Goal: Task Accomplishment & Management: Use online tool/utility

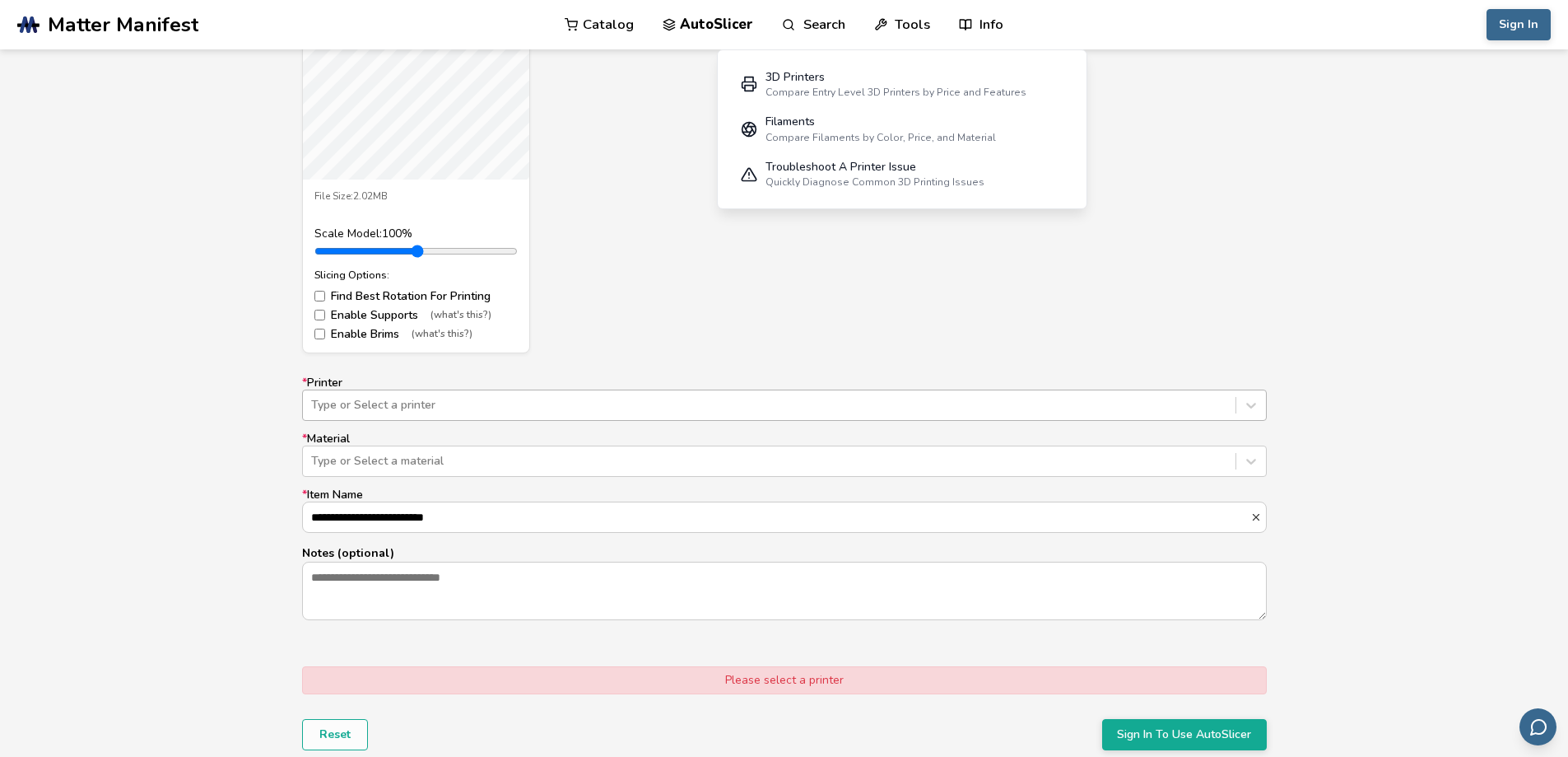
scroll to position [741, 0]
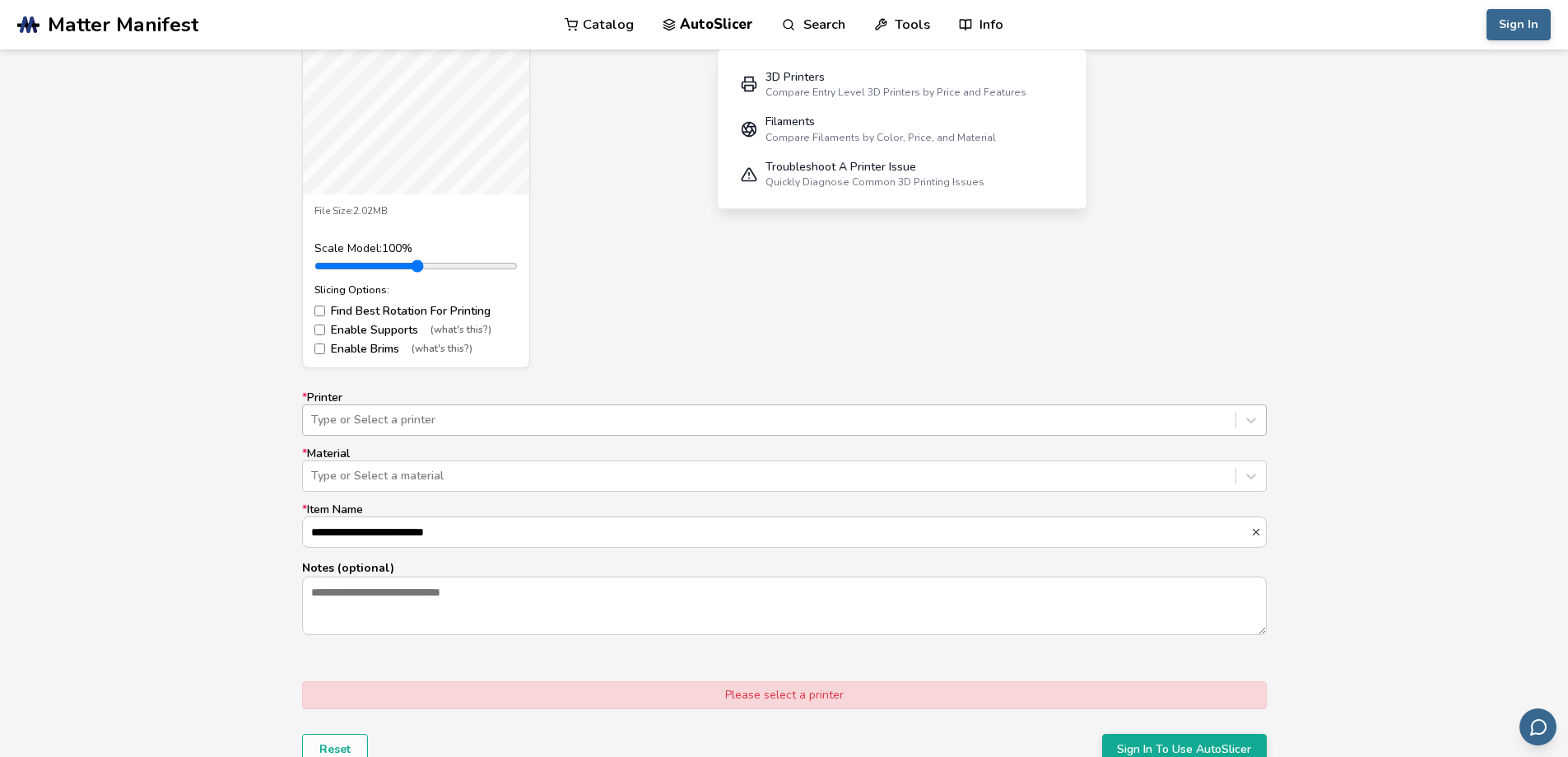
click at [371, 428] on div "Type or Select a printer" at bounding box center [768, 420] width 932 height 23
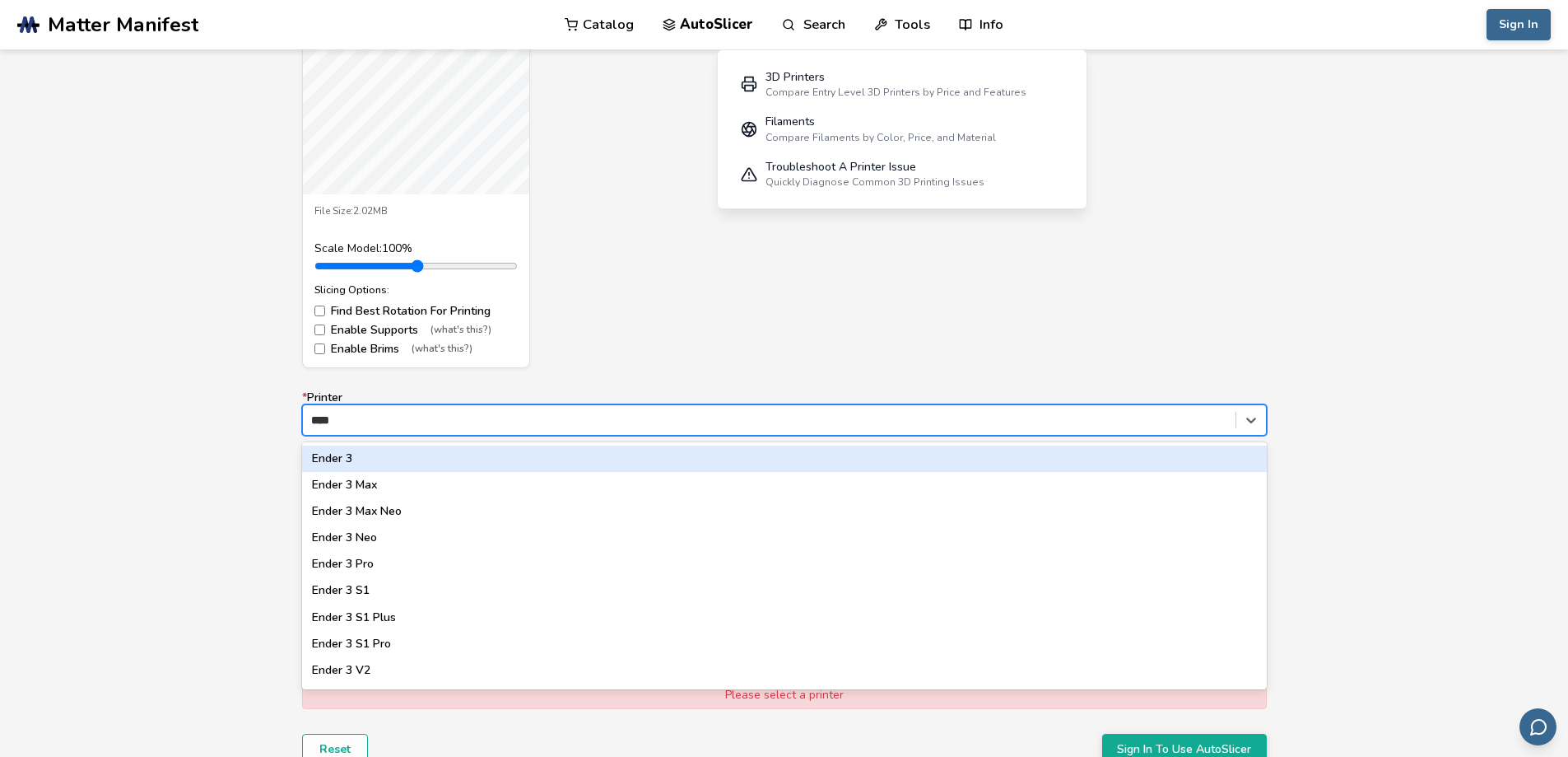
type input "*****"
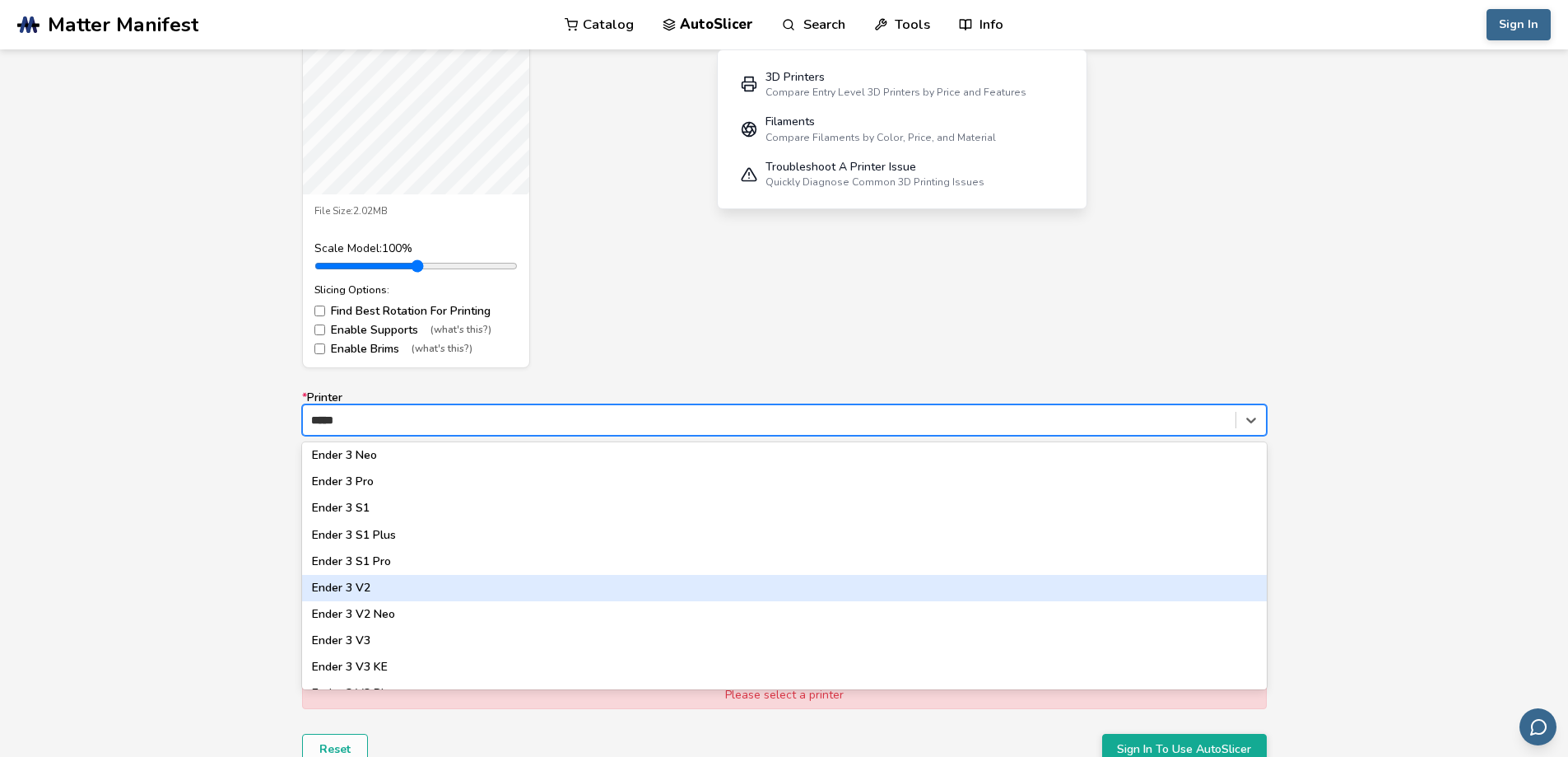
scroll to position [165, 0]
click at [388, 582] on div "Ender 3 V3 KE" at bounding box center [784, 584] width 965 height 26
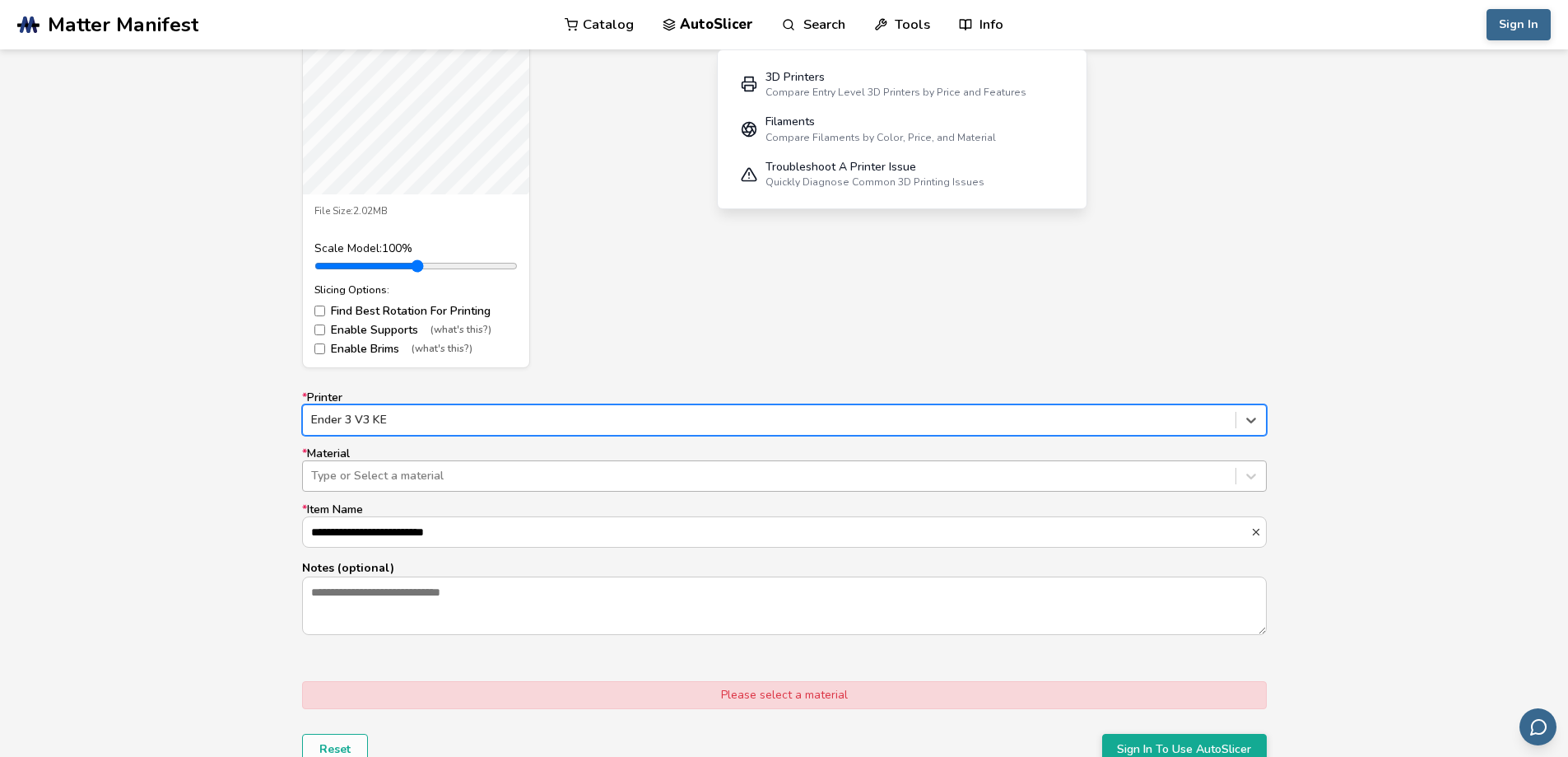
click at [428, 465] on div "Type or Select a material" at bounding box center [768, 477] width 932 height 23
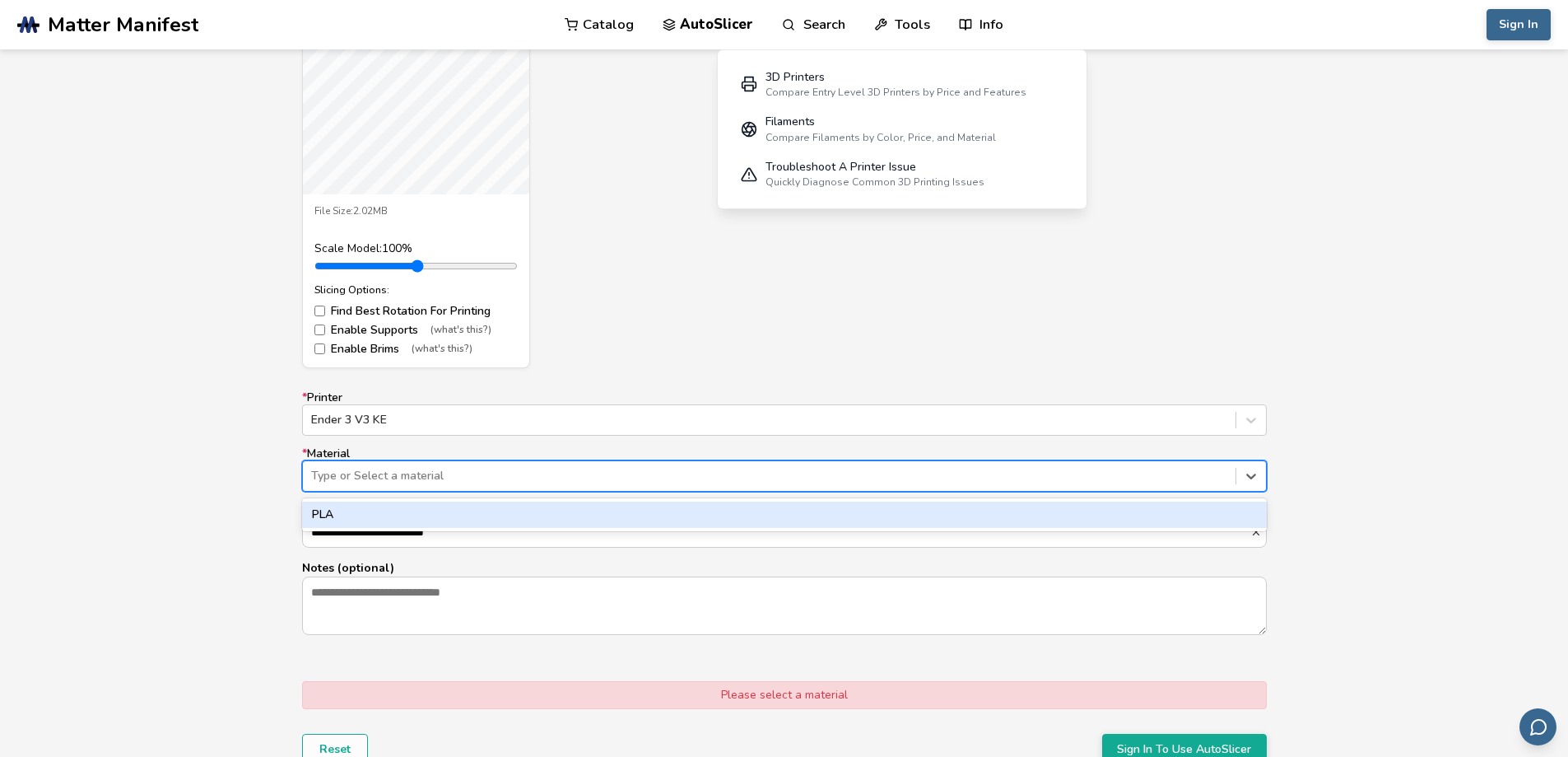
click at [403, 514] on div "PLA" at bounding box center [784, 514] width 965 height 26
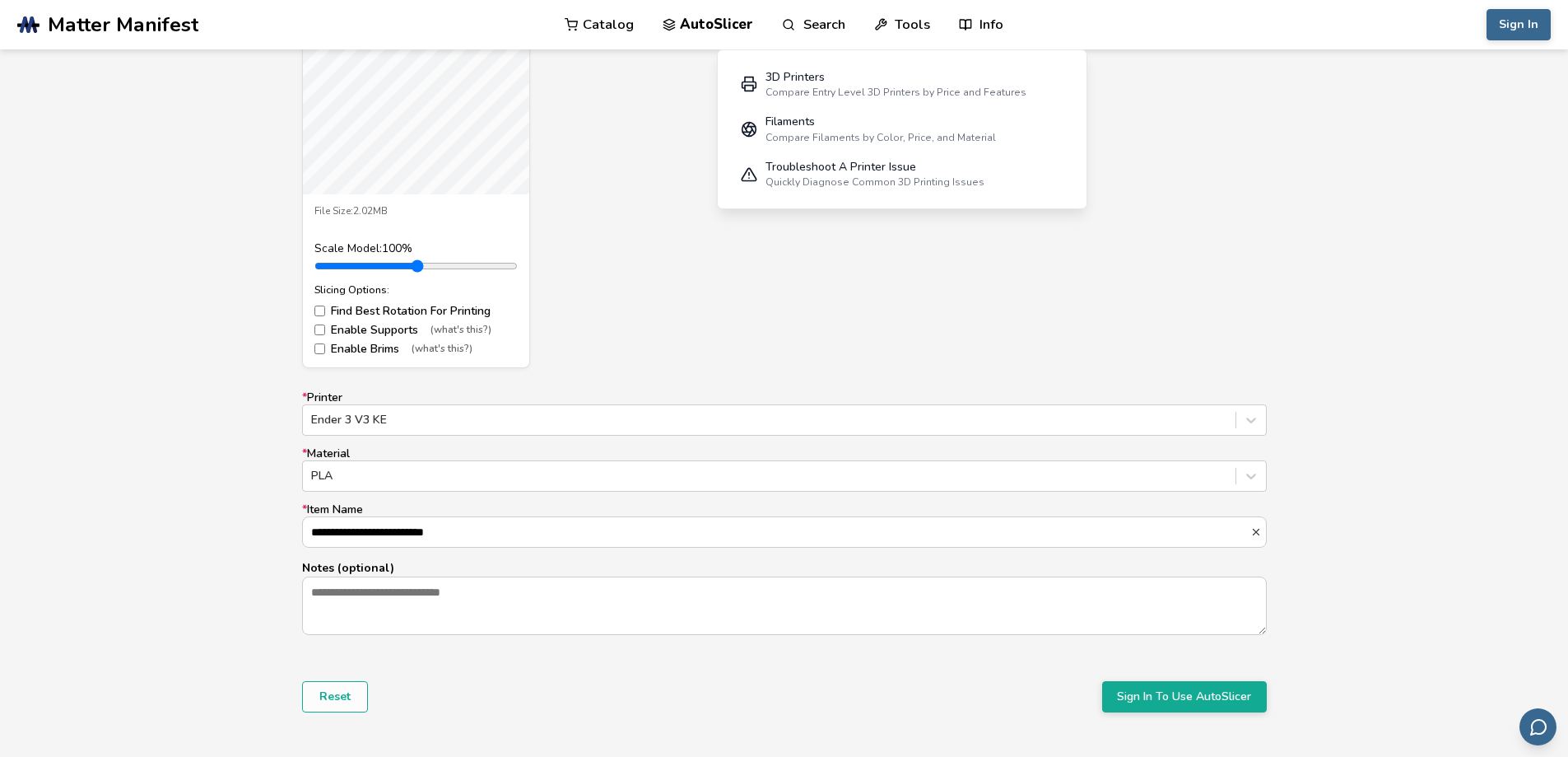
click at [247, 505] on div "**********" at bounding box center [784, 314] width 1568 height 927
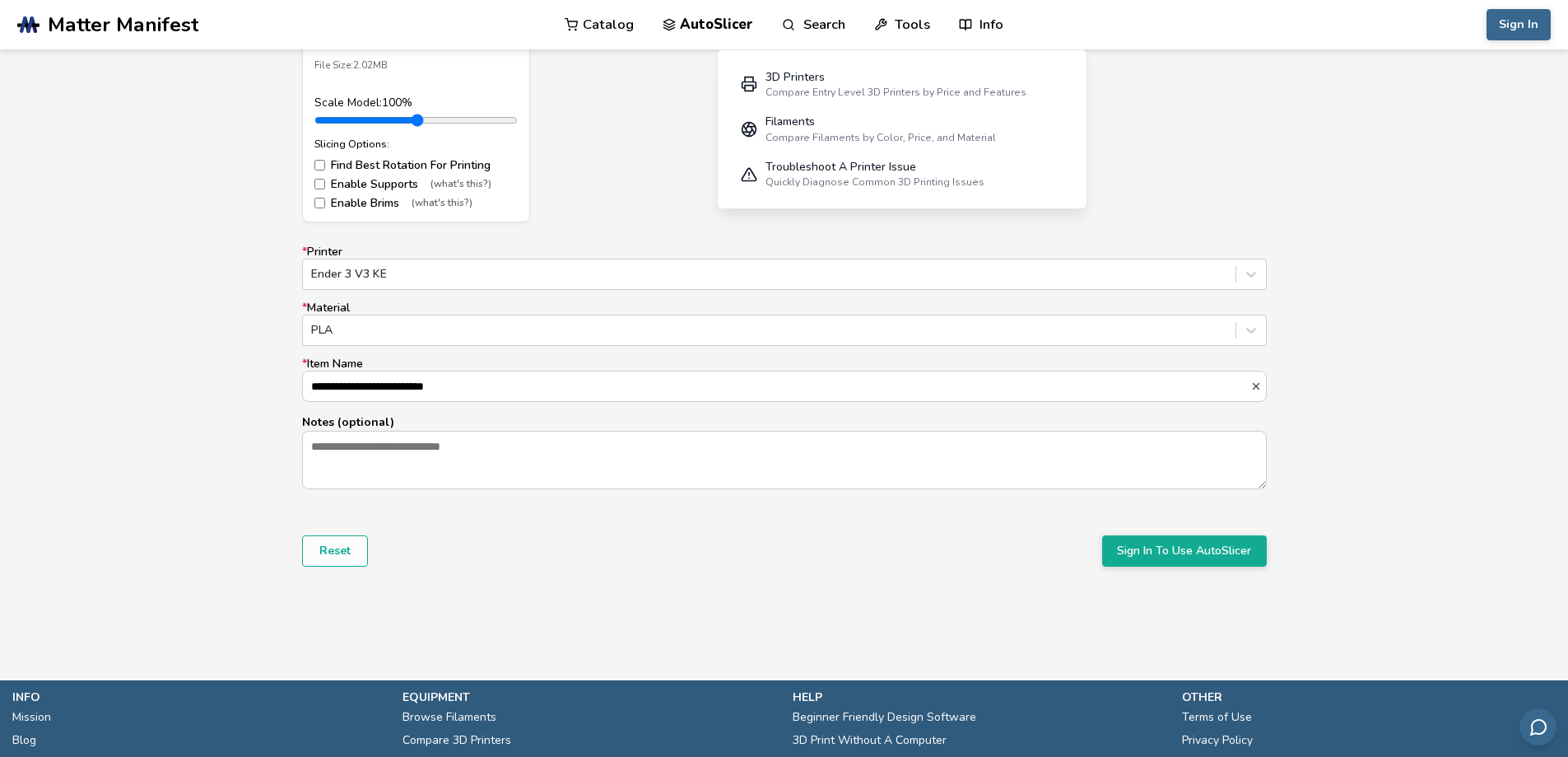
scroll to position [905, 0]
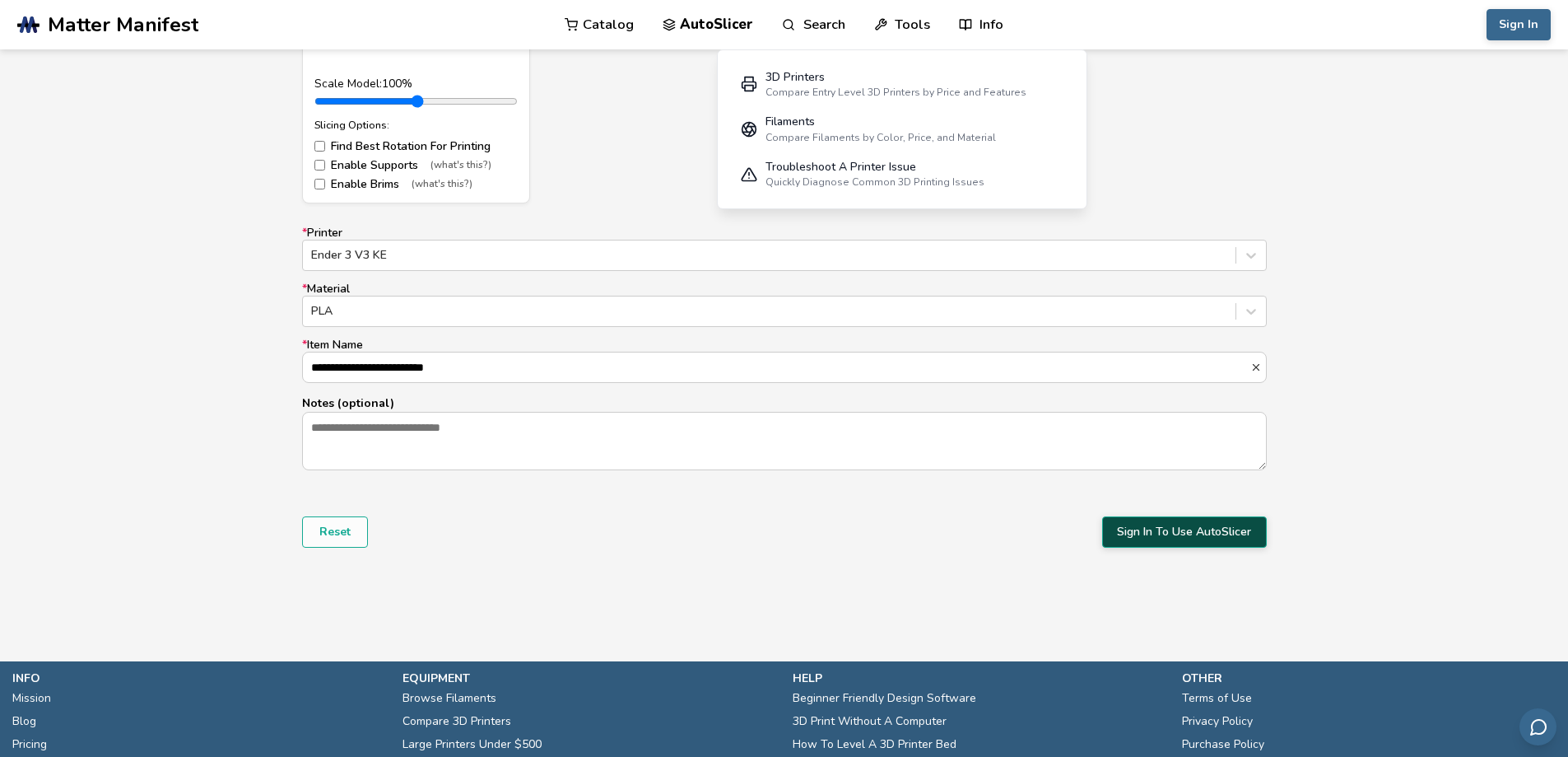
click at [1176, 545] on button "Sign In To Use AutoSlicer" at bounding box center [1184, 532] width 165 height 31
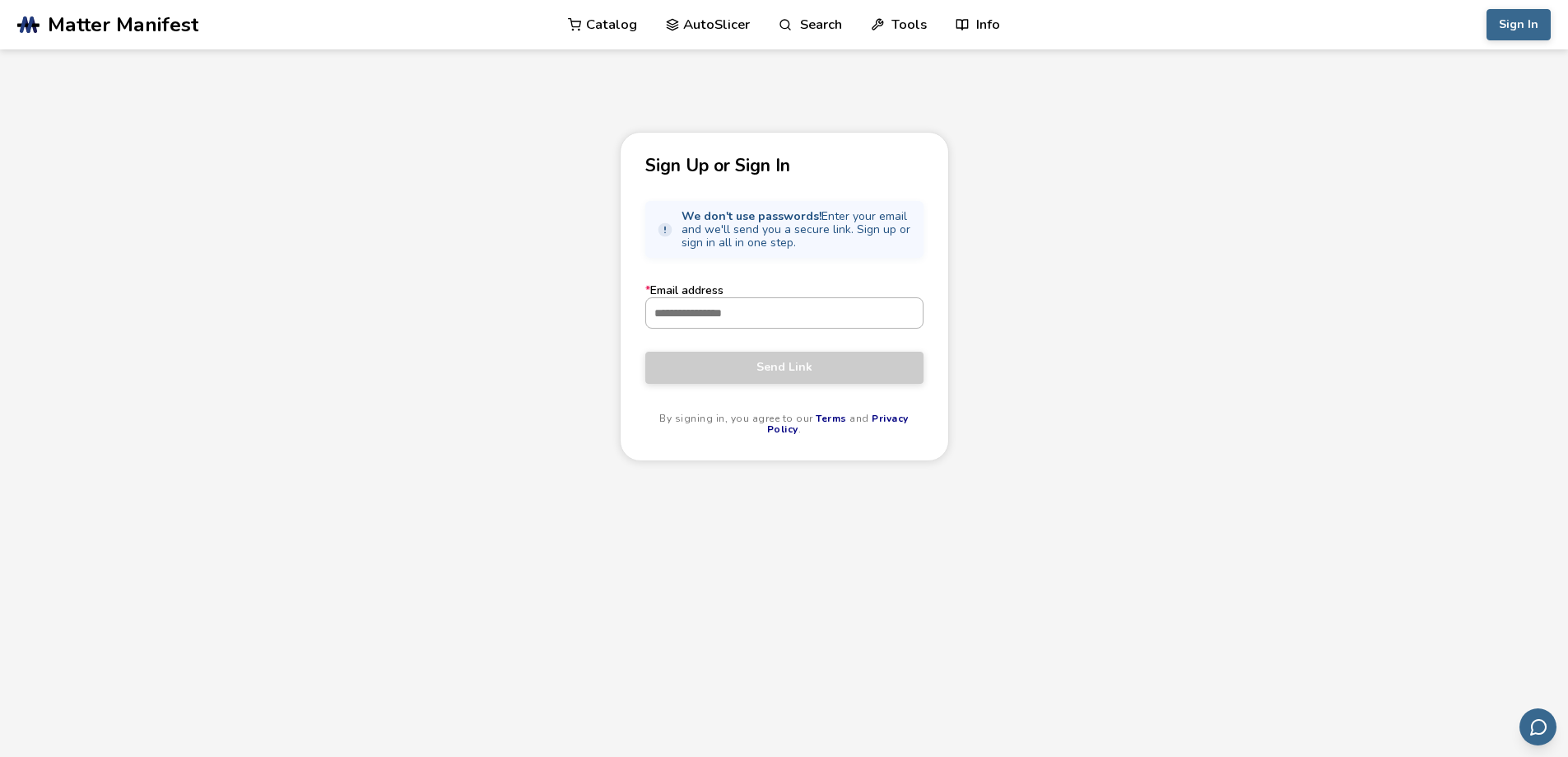
click at [730, 305] on input "* Email address" at bounding box center [784, 313] width 276 height 29
type input "**********"
click at [768, 369] on span "Send Link" at bounding box center [785, 366] width 254 height 13
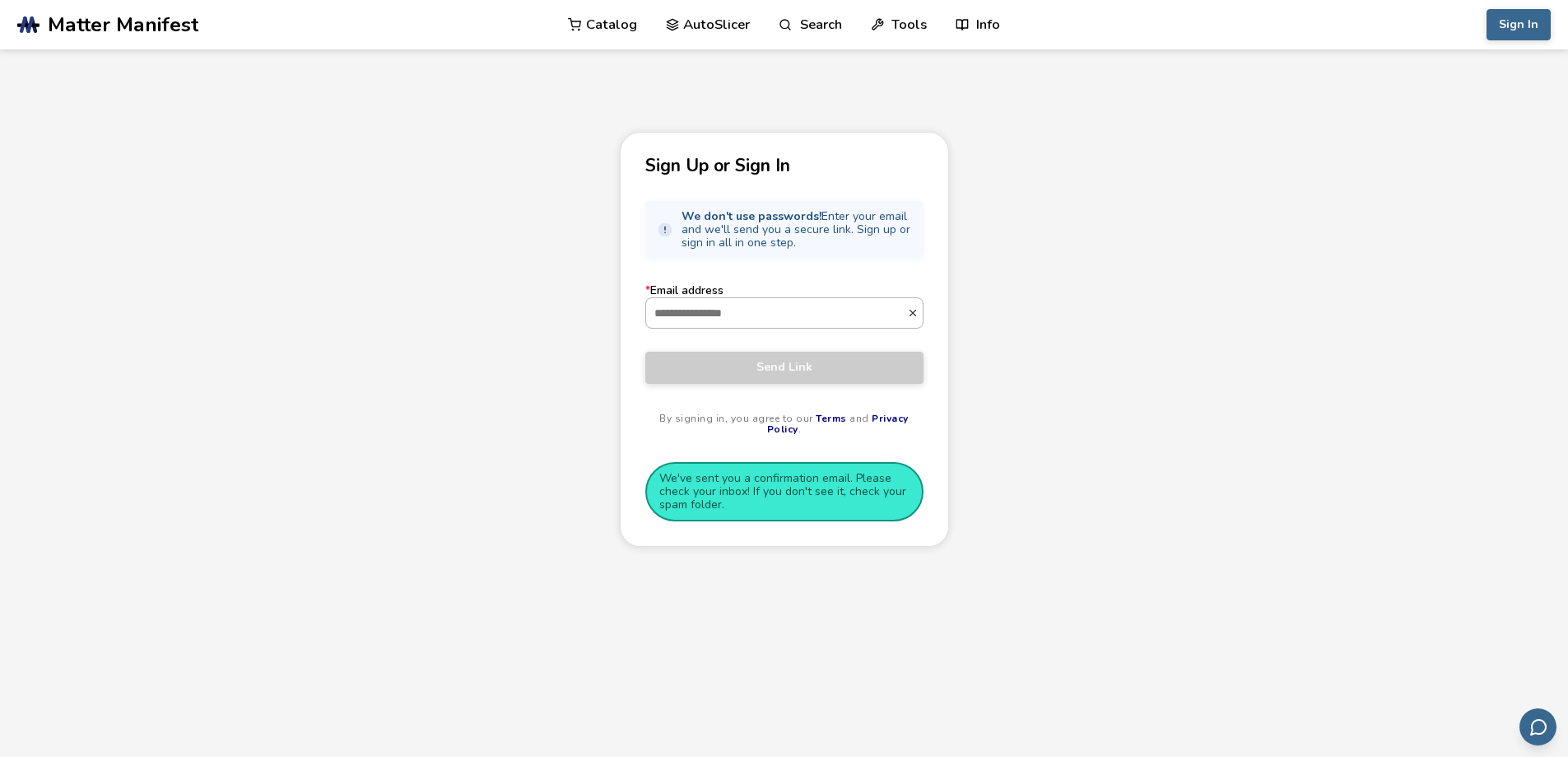
click at [705, 309] on input "* Email address" at bounding box center [776, 313] width 261 height 29
click at [1136, 313] on div "Sign Up or Sign In We don't use passwords! Enter your email and we'll send you …" at bounding box center [784, 487] width 1568 height 711
click at [851, 308] on input "* Email address" at bounding box center [776, 313] width 261 height 29
type input "*"
type input "**********"
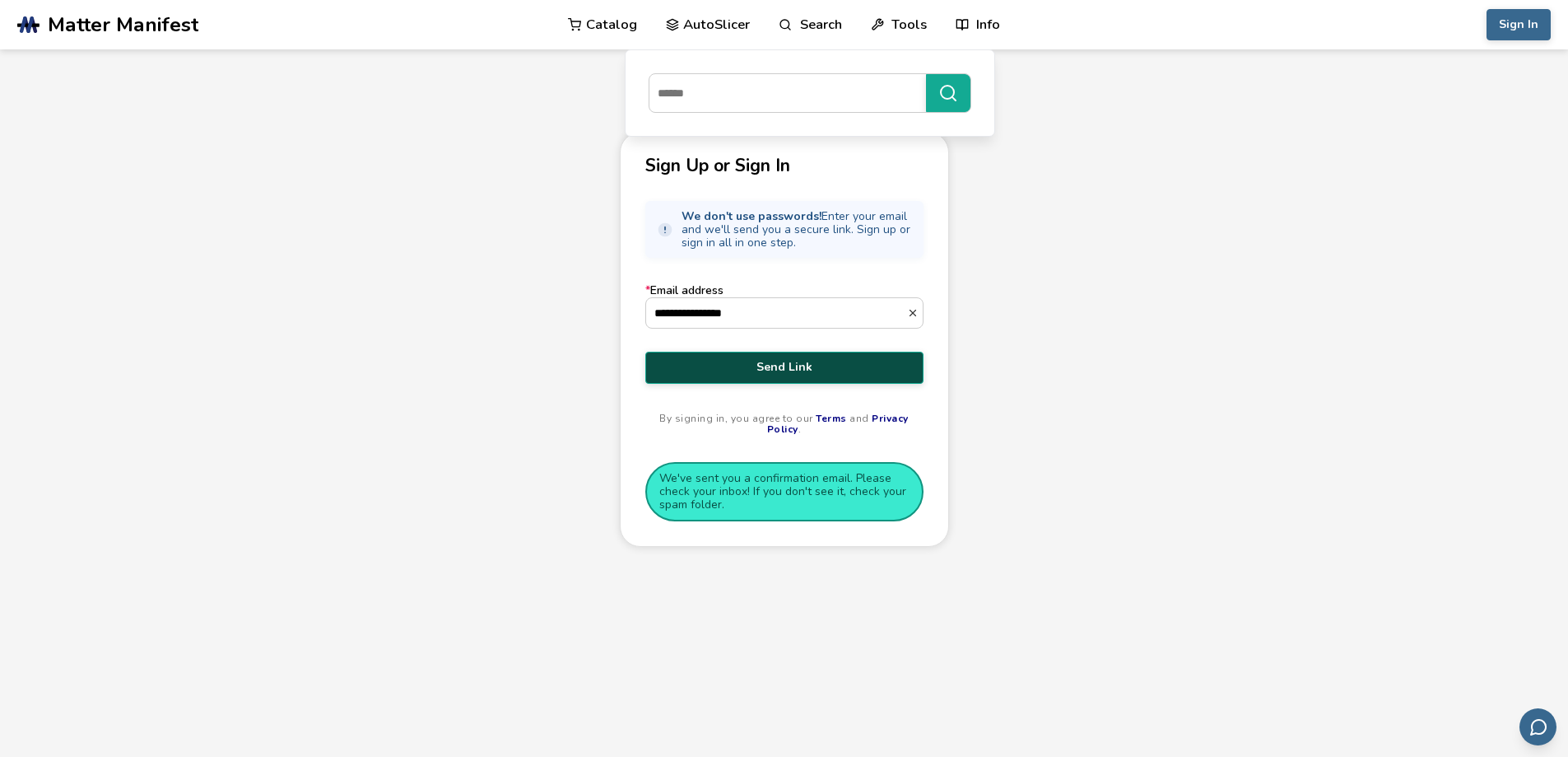
click at [790, 371] on span "Send Link" at bounding box center [785, 366] width 254 height 13
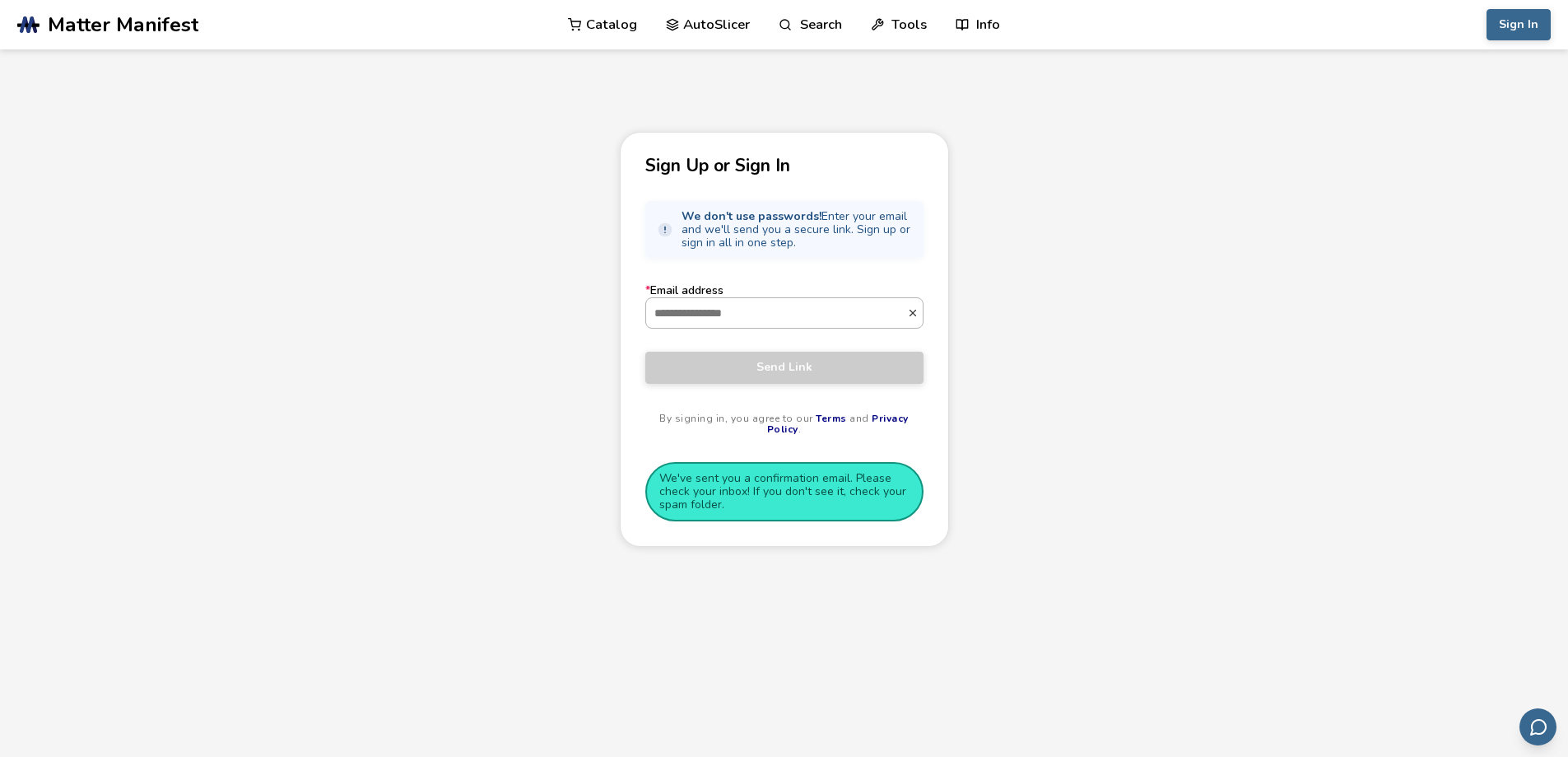
click at [721, 310] on input "* Email address" at bounding box center [776, 313] width 261 height 29
click at [1096, 305] on div "Sign Up or Sign In We don't use passwords! Enter your email and we'll send you …" at bounding box center [784, 487] width 1568 height 711
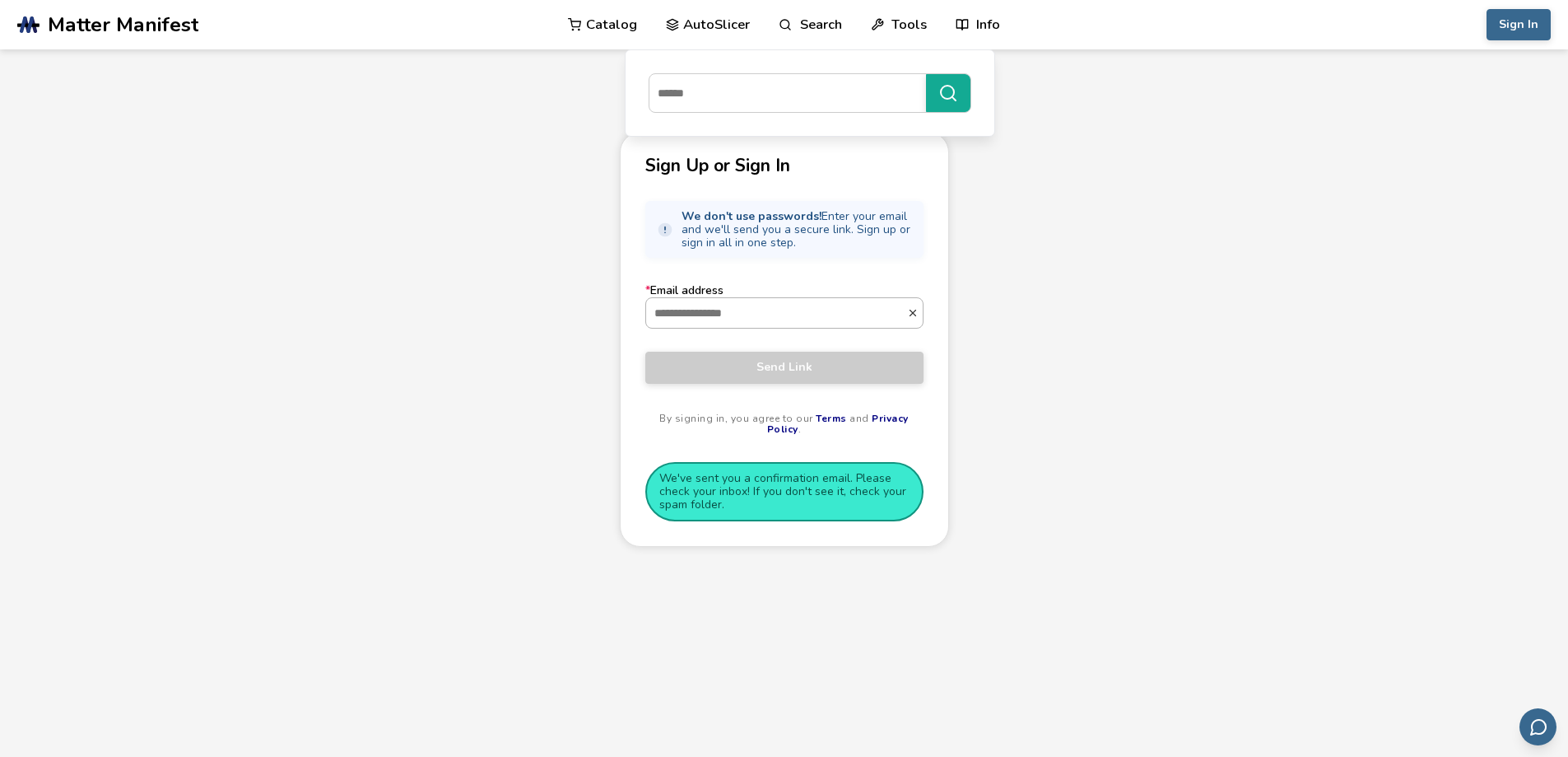
click at [746, 327] on input "* Email address" at bounding box center [776, 313] width 261 height 29
click at [759, 306] on input "* Email address" at bounding box center [776, 313] width 261 height 29
type input "**********"
click at [777, 363] on span "Send Link" at bounding box center [785, 366] width 254 height 13
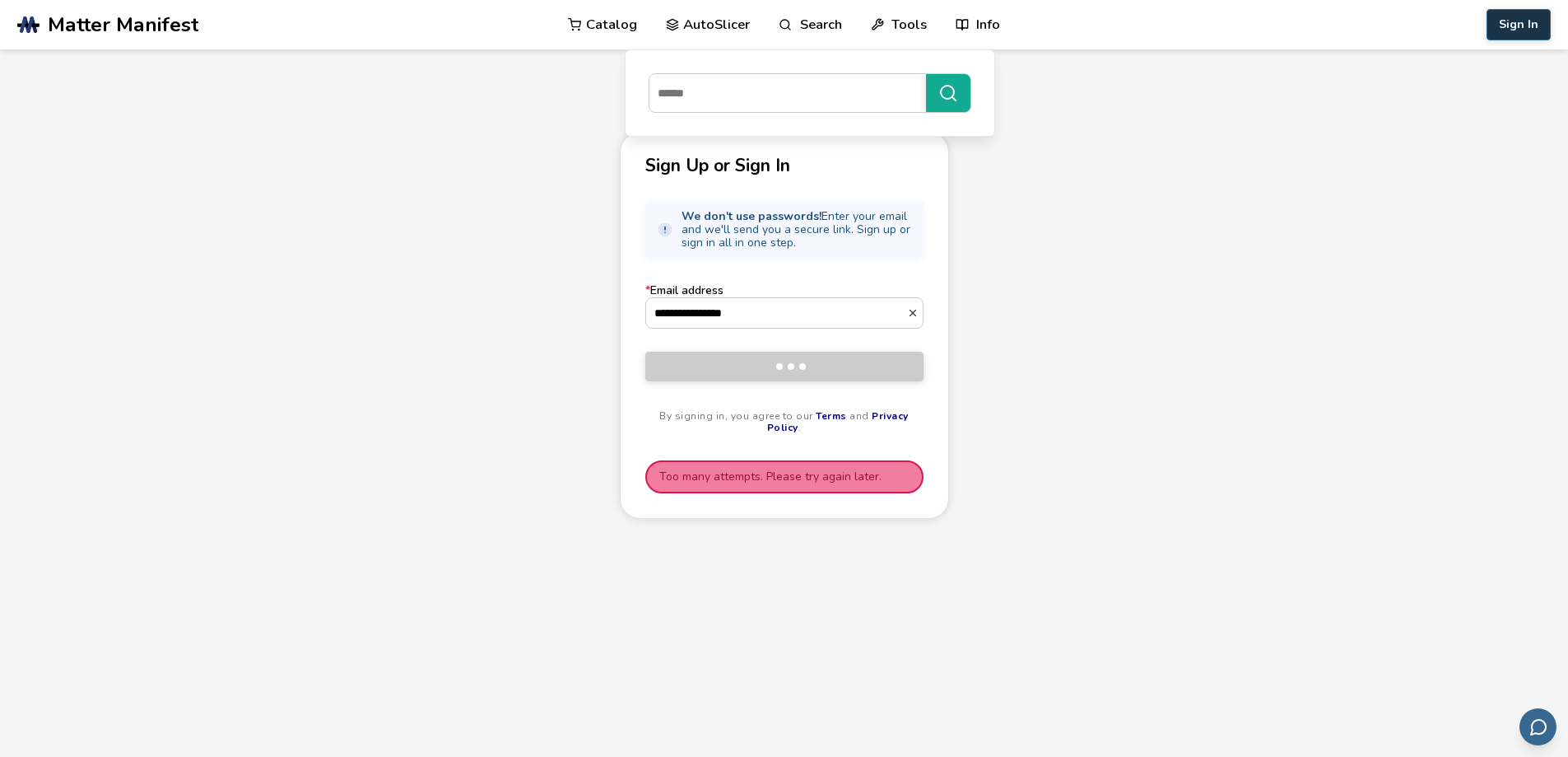
click at [1504, 23] on button "Sign In" at bounding box center [1519, 24] width 64 height 31
click at [1541, 23] on button "Sign In" at bounding box center [1519, 24] width 64 height 31
click at [1205, 400] on div "**********" at bounding box center [784, 487] width 1568 height 711
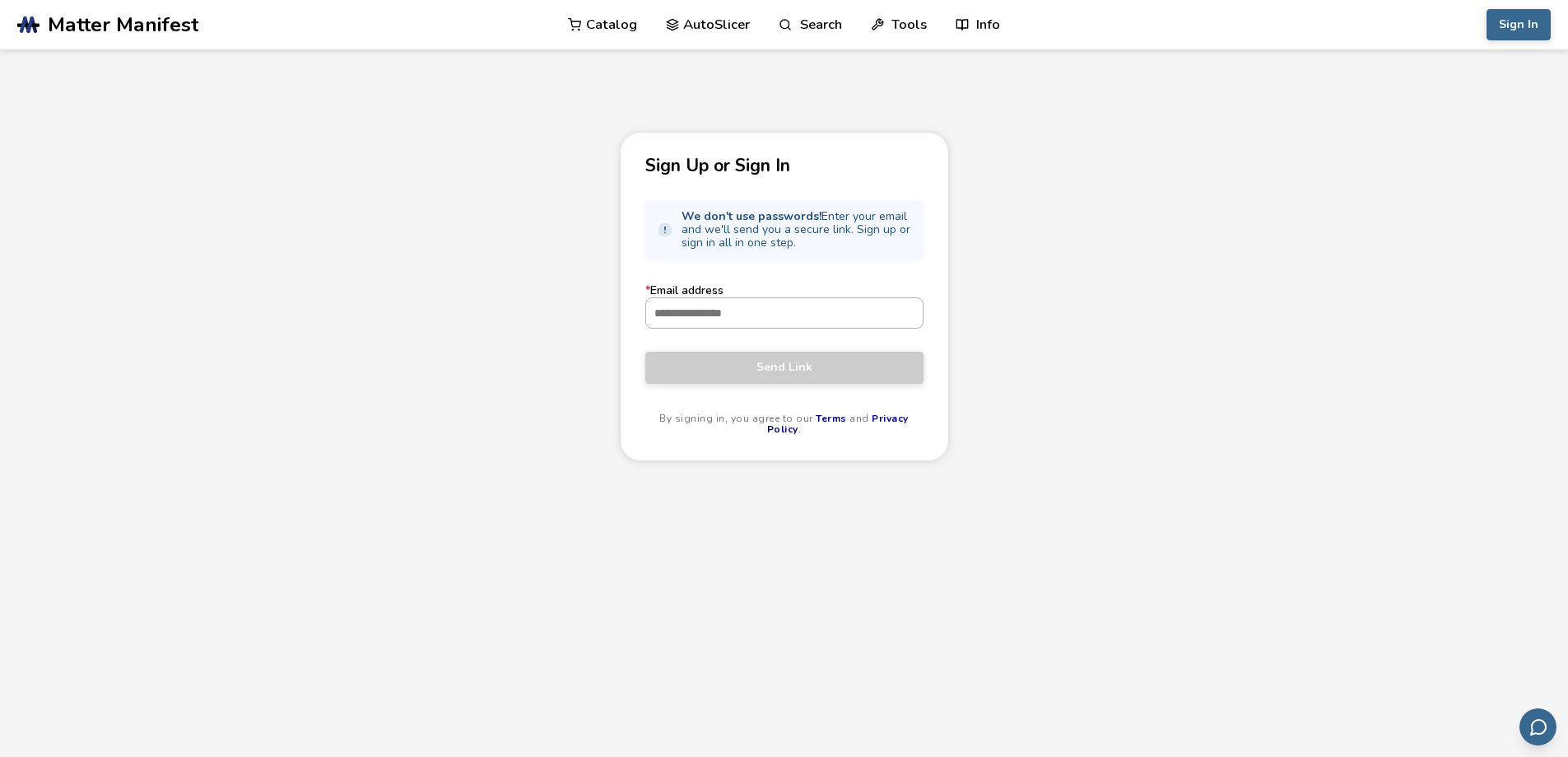
click at [758, 305] on input "* Email address" at bounding box center [784, 313] width 276 height 29
click at [803, 311] on input "* Email address" at bounding box center [784, 313] width 276 height 29
type input "**********"
click at [806, 380] on button "Send Link" at bounding box center [784, 367] width 278 height 31
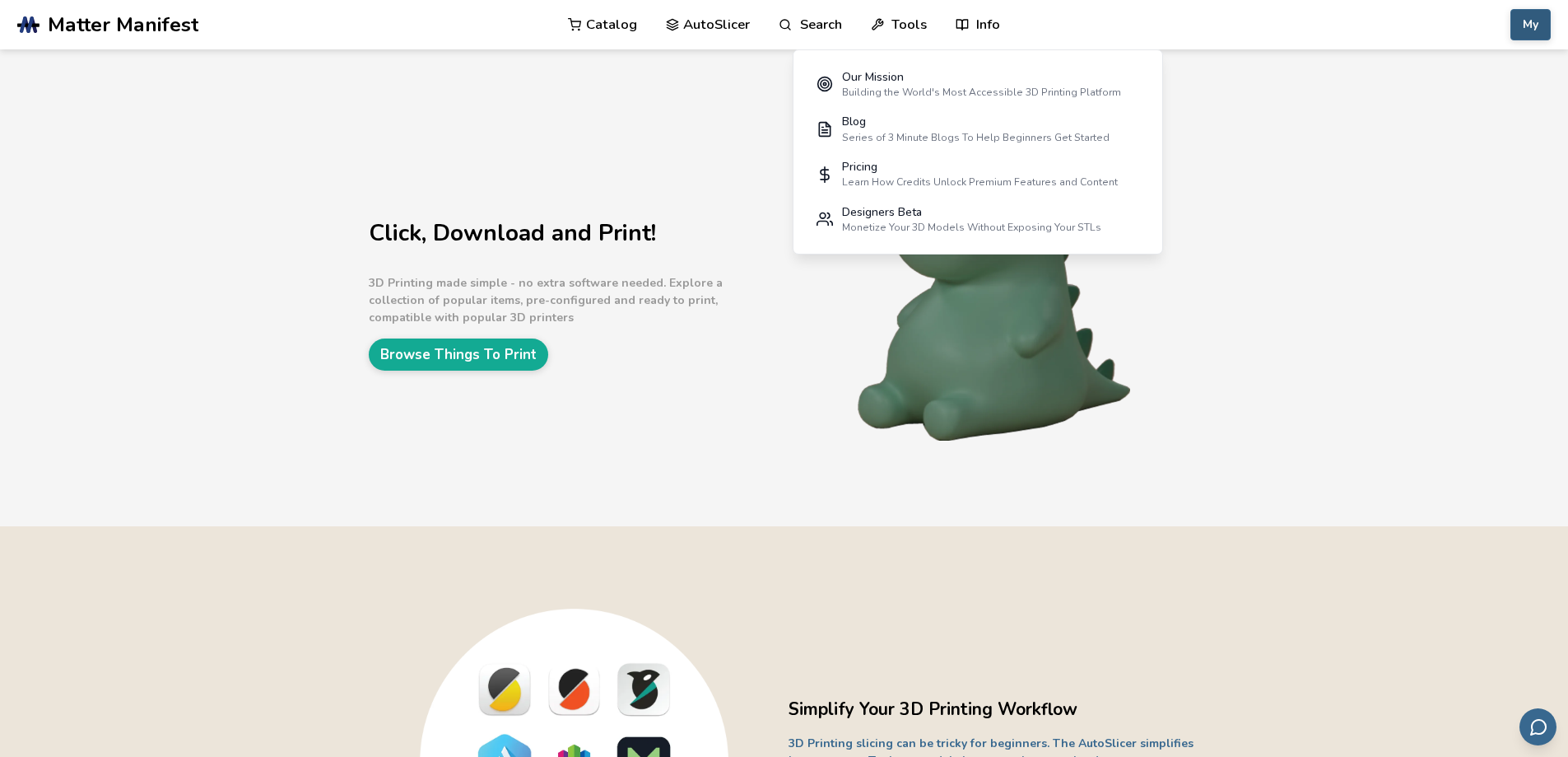
click at [1537, 29] on button "My" at bounding box center [1530, 24] width 40 height 31
click at [1484, 98] on button "Printers" at bounding box center [1489, 98] width 115 height 33
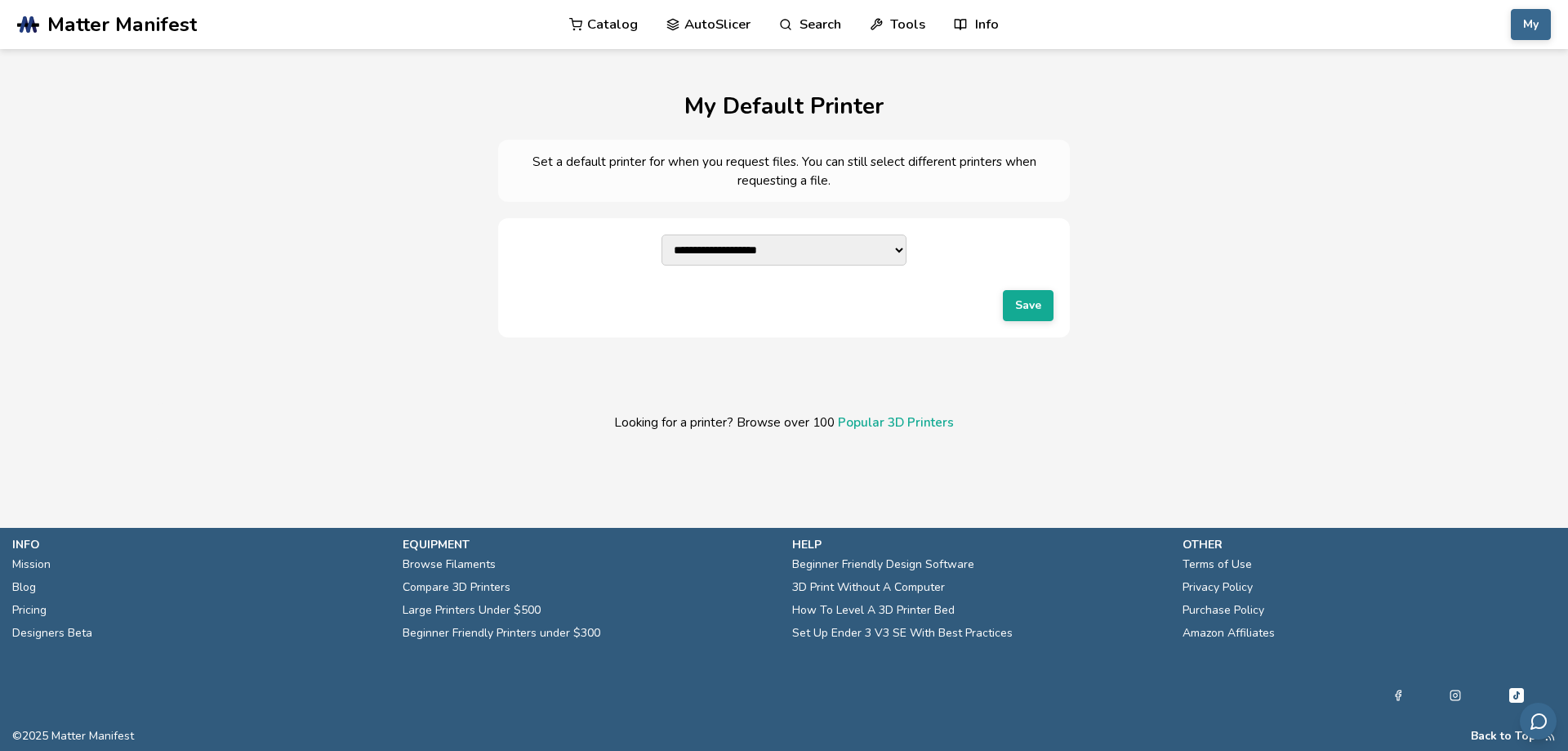
click at [825, 255] on select "**********" at bounding box center [784, 250] width 245 height 31
select select "**********"
click at [661, 235] on select "**********" at bounding box center [784, 250] width 245 height 31
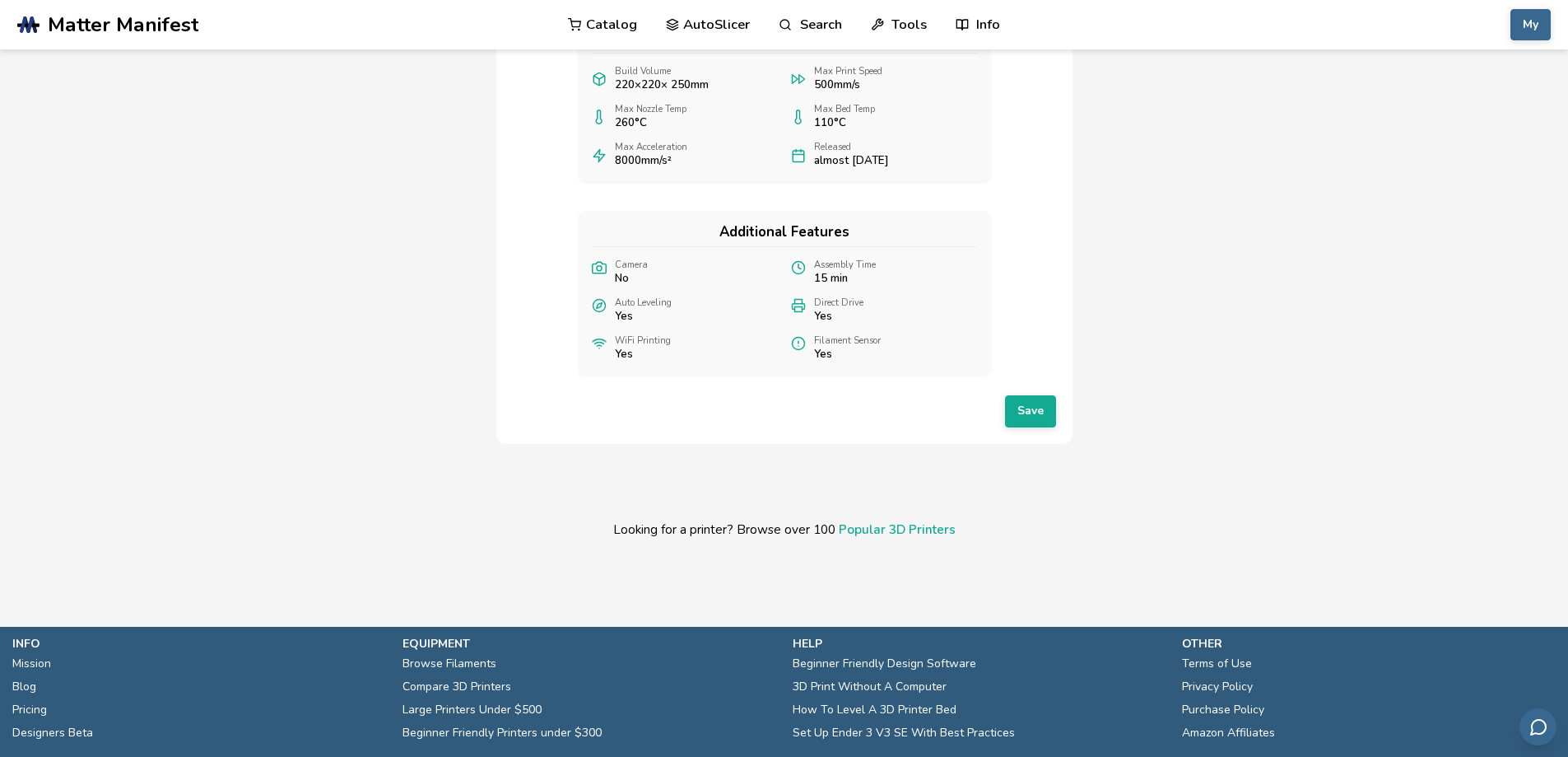
scroll to position [329, 0]
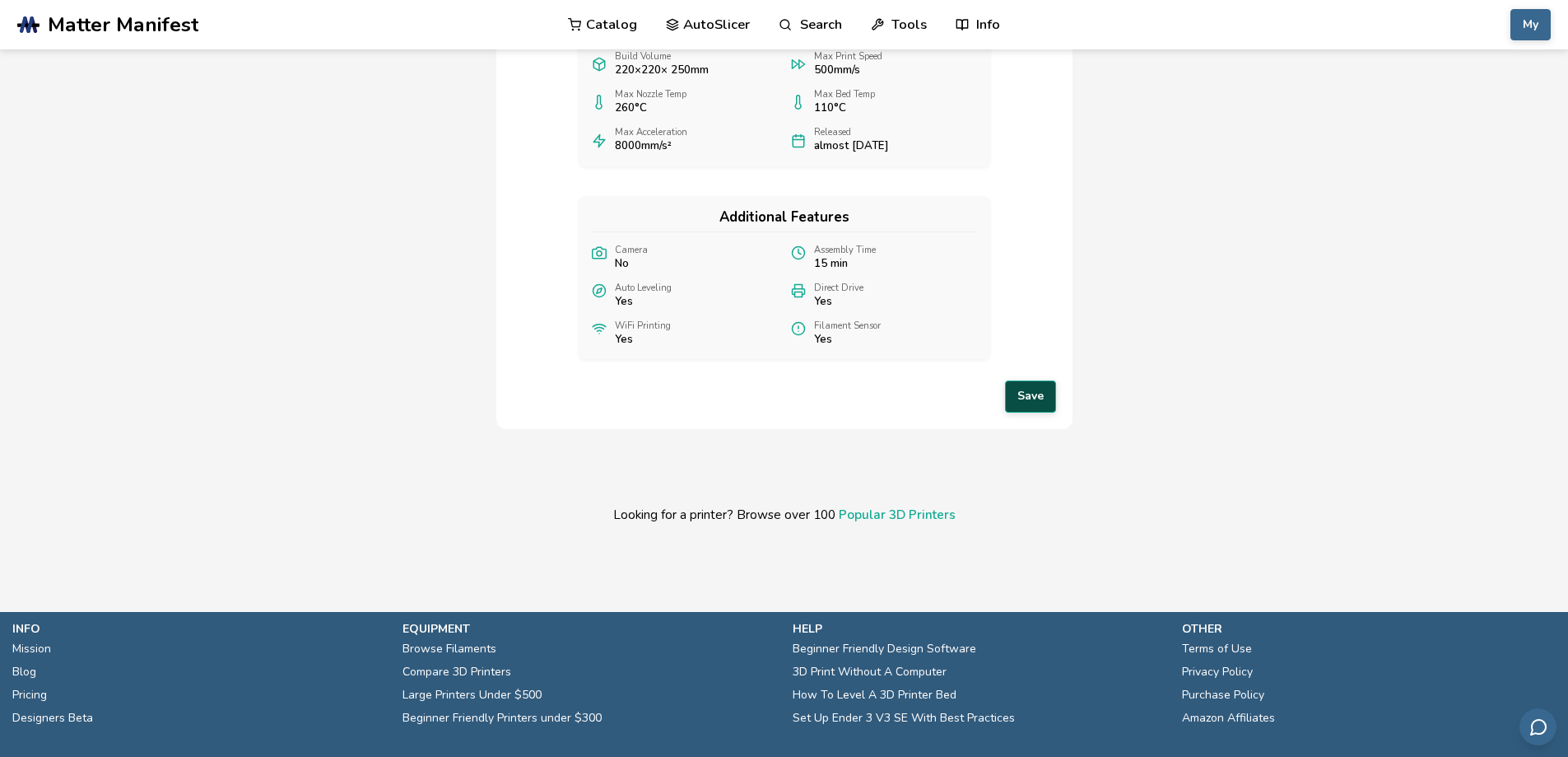
click at [1025, 412] on button "Save" at bounding box center [1030, 397] width 51 height 31
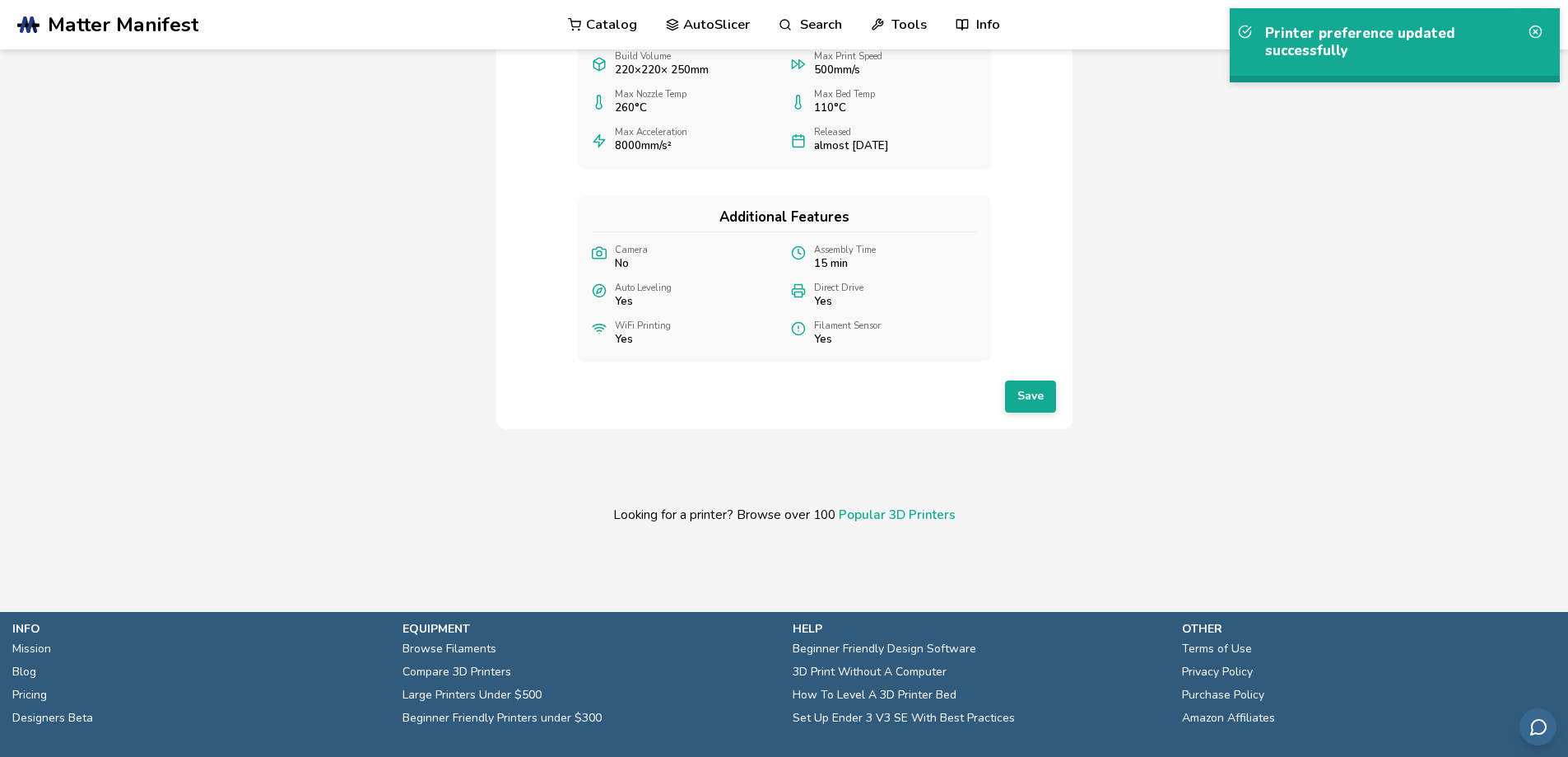
scroll to position [0, 0]
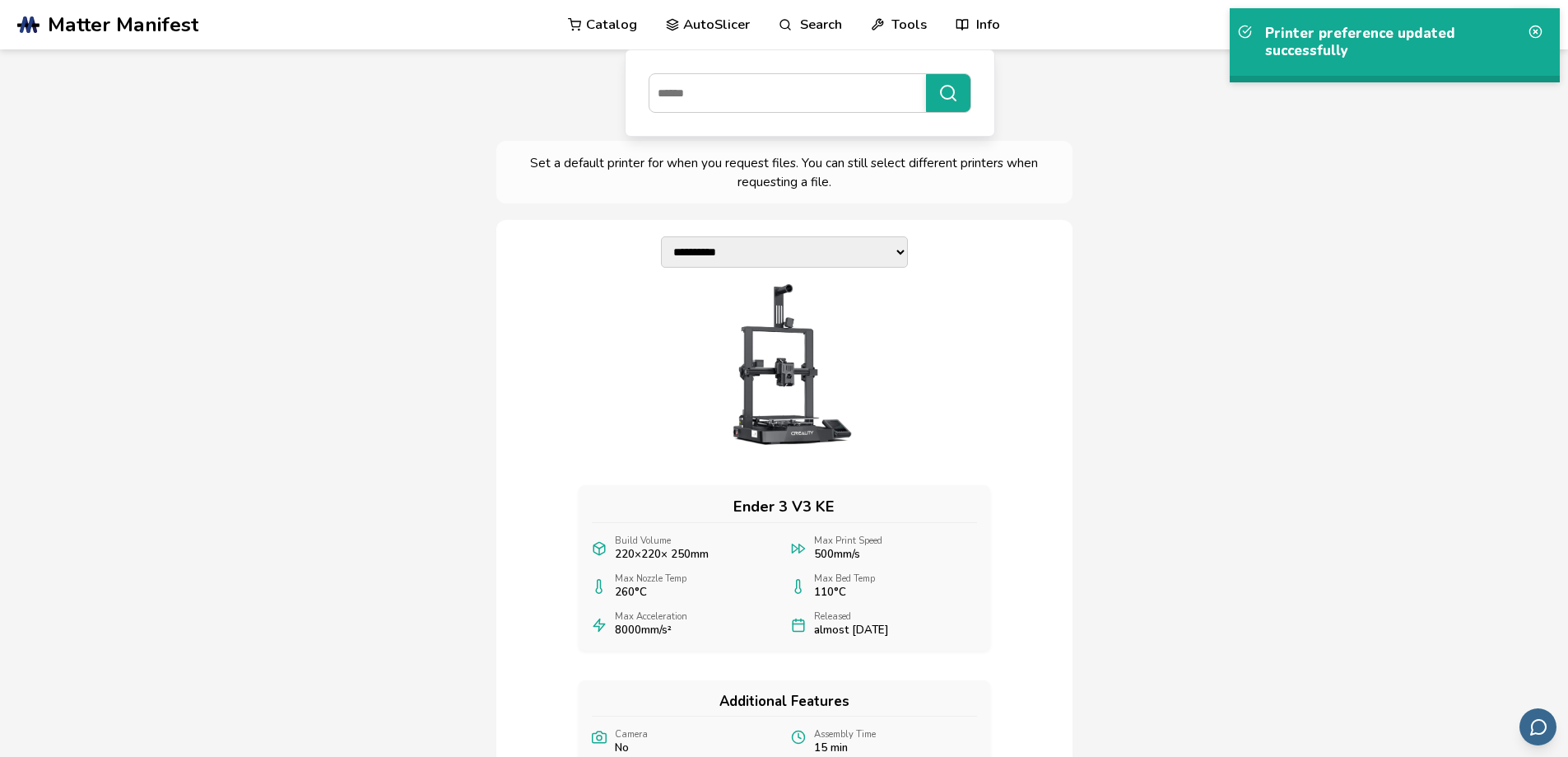
click at [675, 27] on icon at bounding box center [673, 25] width 14 height 14
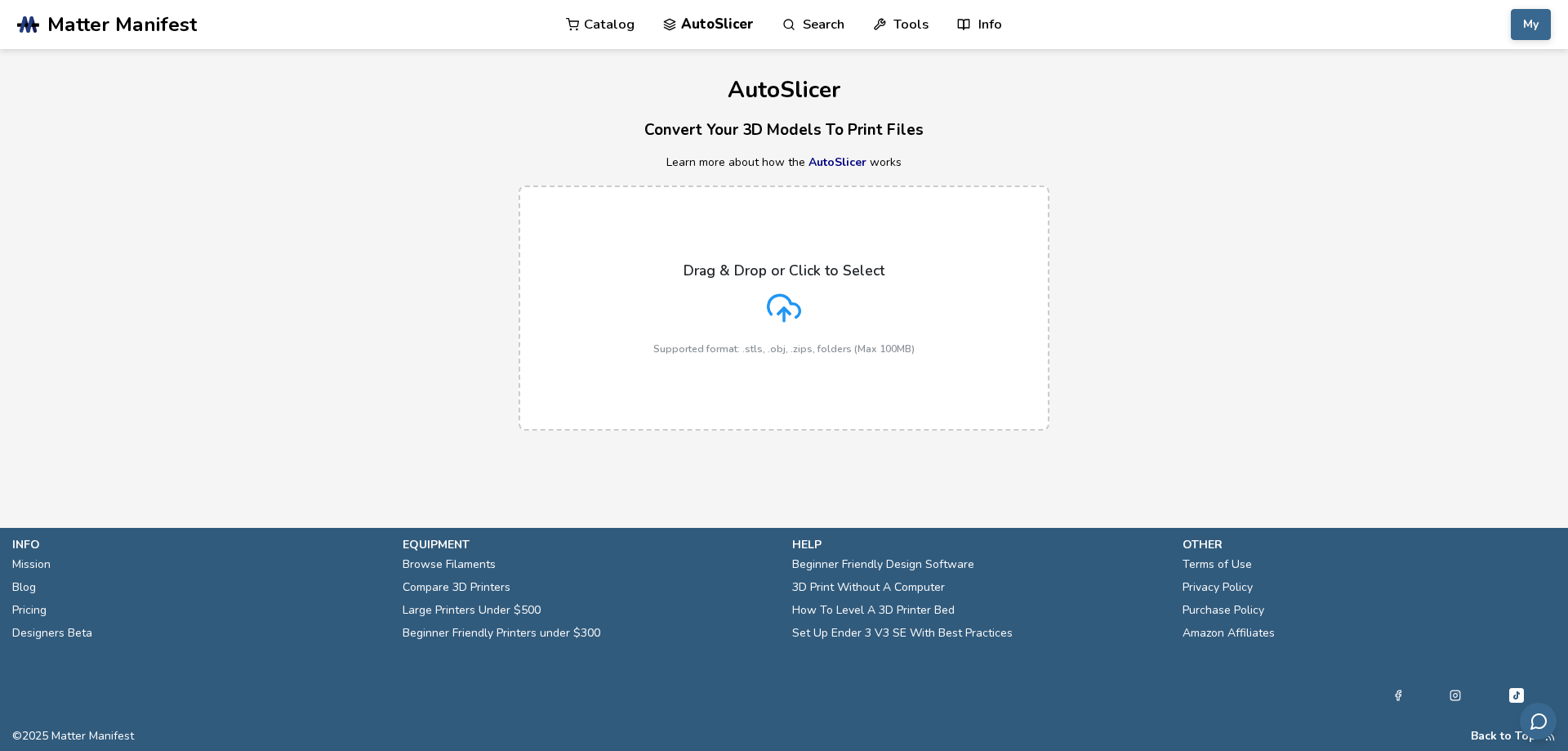
click at [752, 307] on div "Drag & Drop or Click to Select Supported format: .stls, .obj, .zips, folders (M…" at bounding box center [784, 308] width 261 height 92
click at [0, 0] on input "Drag & Drop or Click to Select Supported format: .stls, .obj, .zips, folders (M…" at bounding box center [0, 0] width 0 height 0
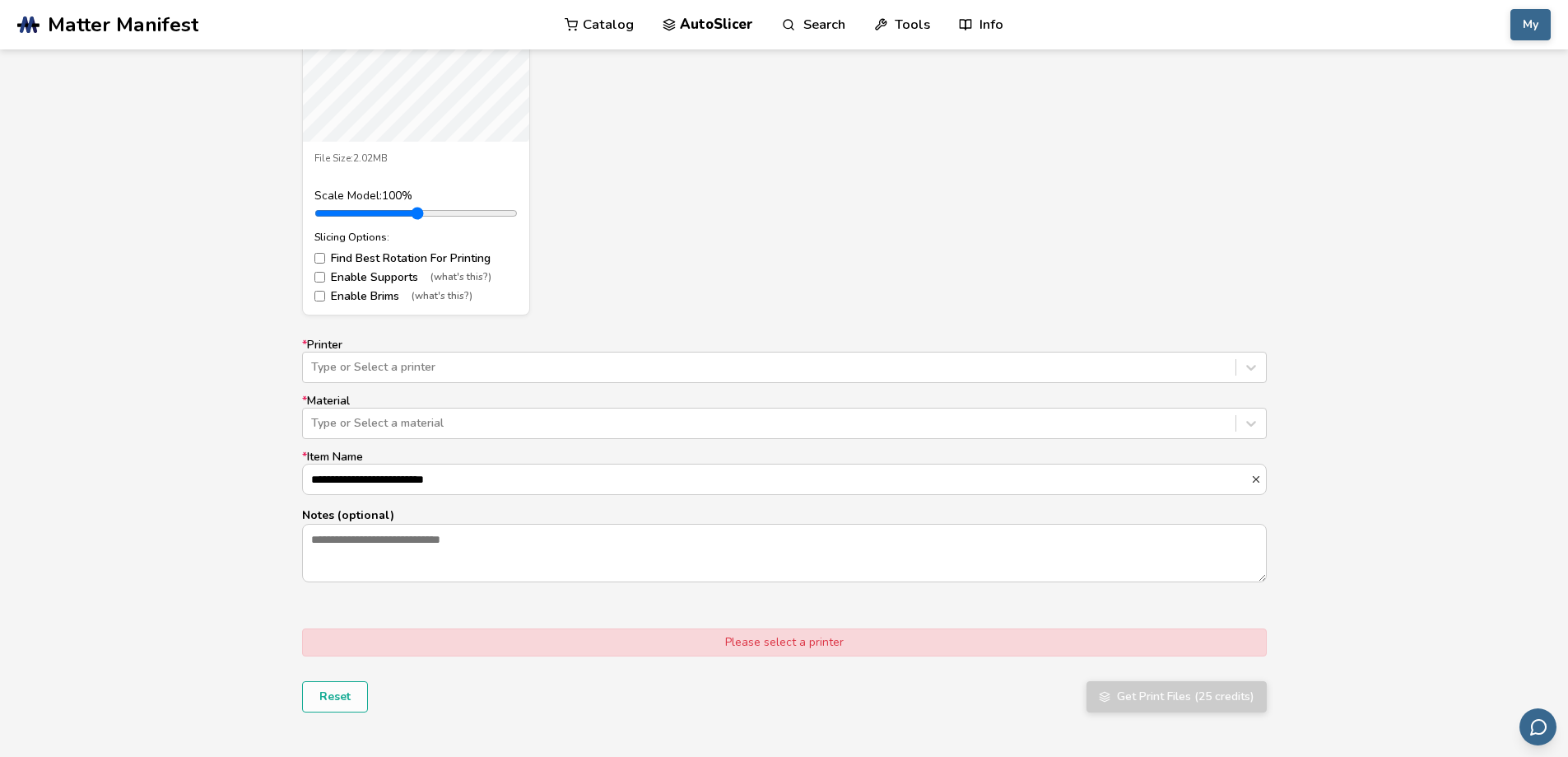
scroll to position [823, 0]
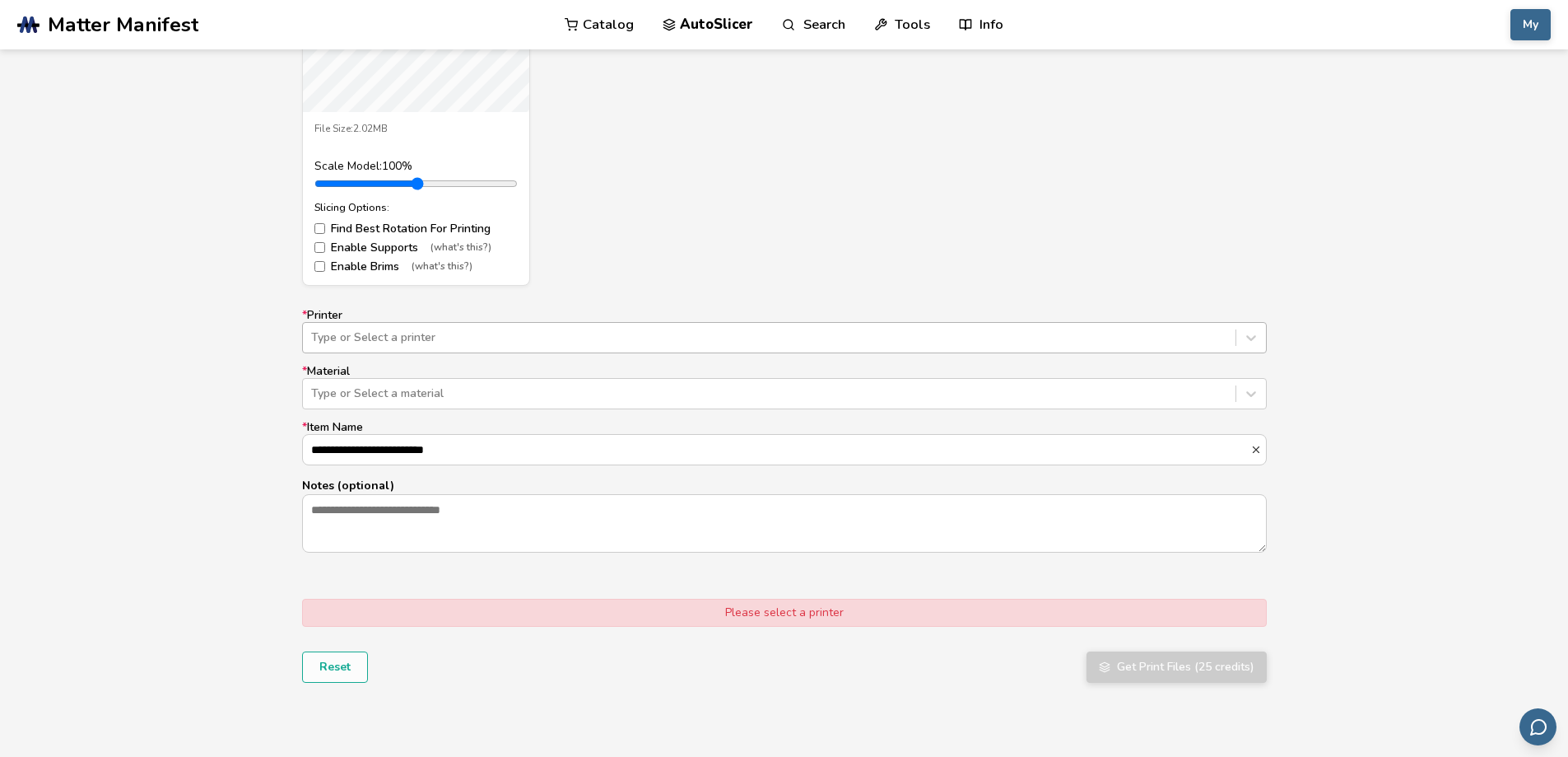
click at [437, 334] on div at bounding box center [769, 337] width 916 height 17
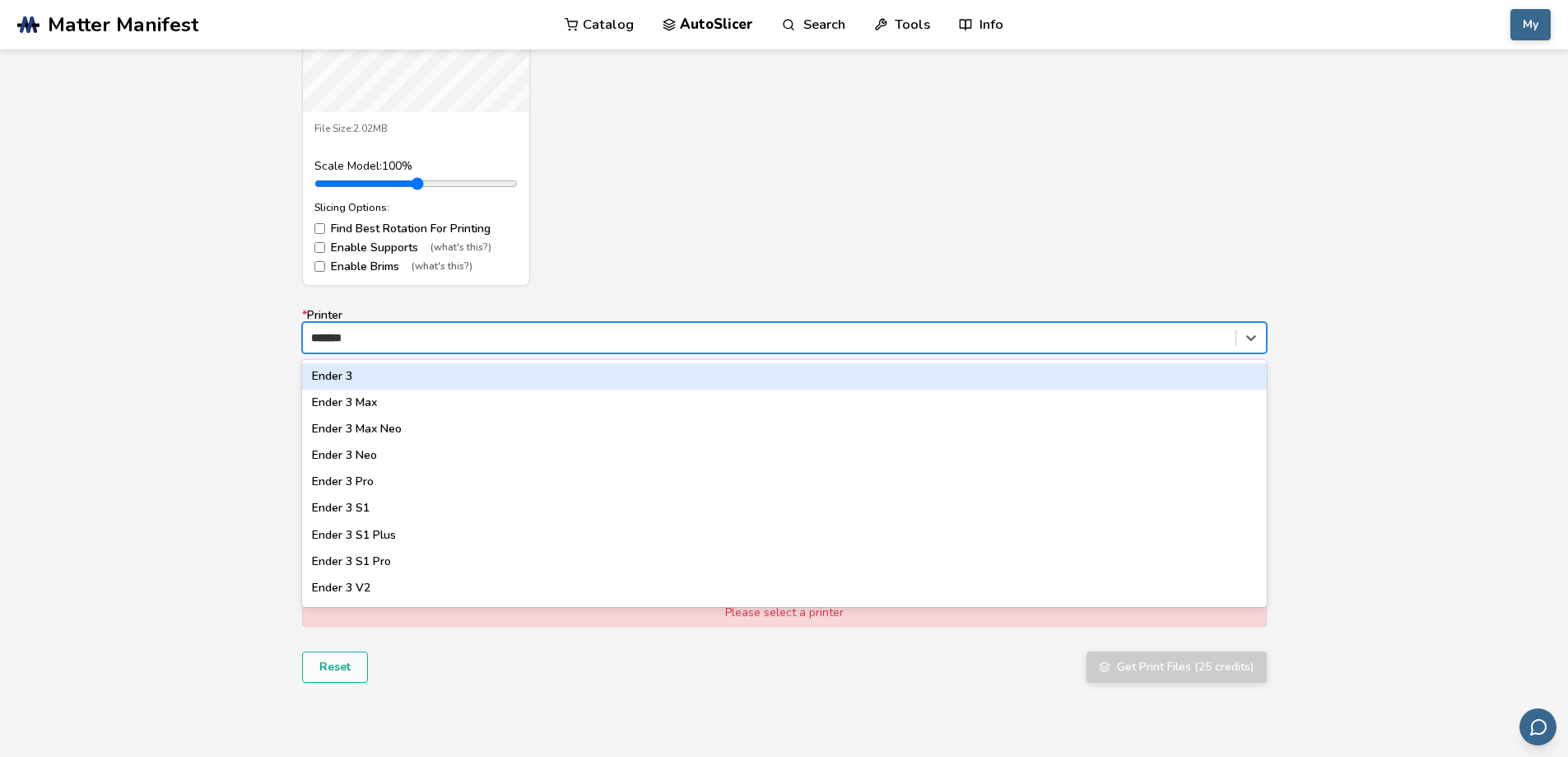
type input "*******"
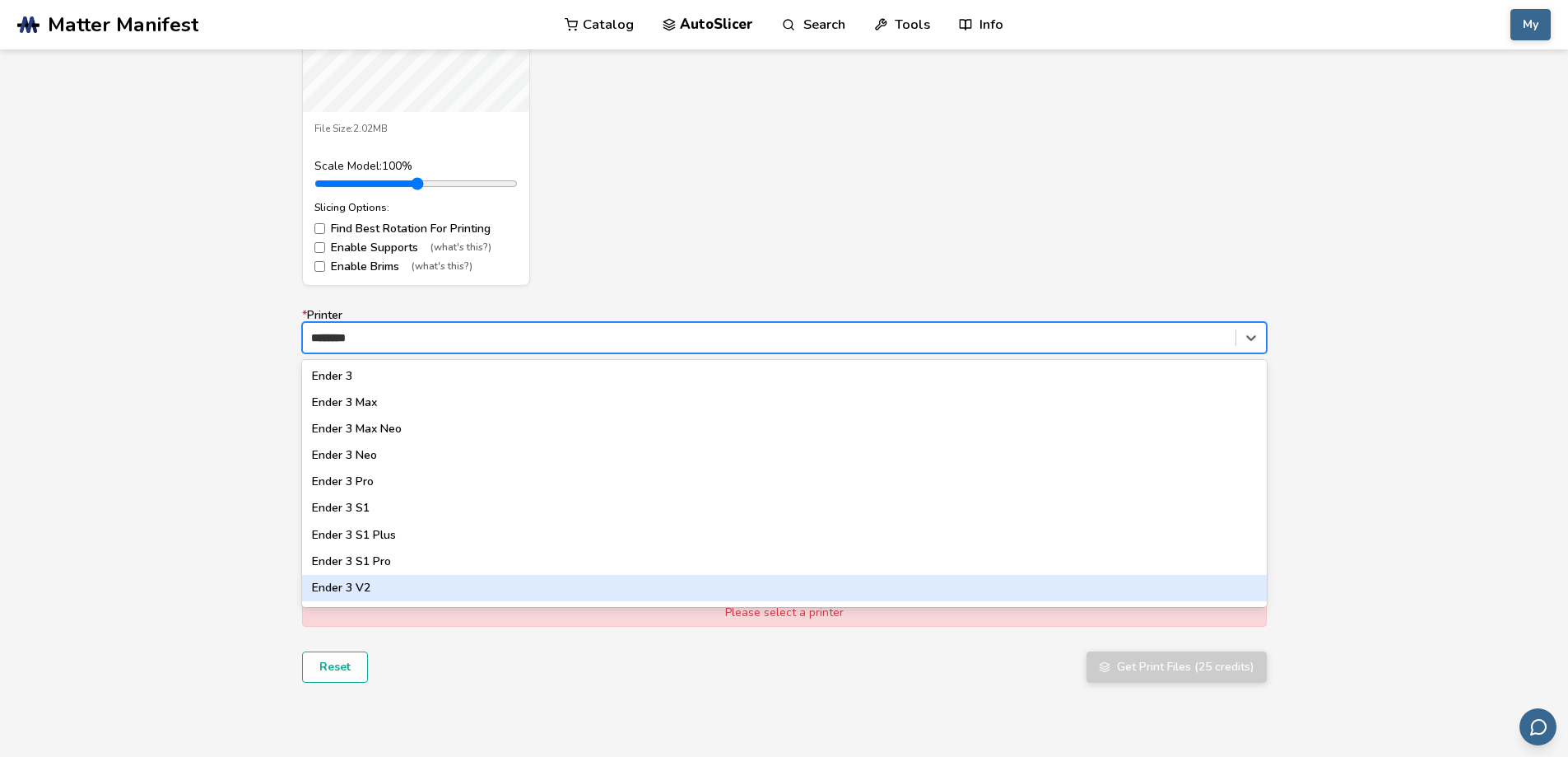
scroll to position [82, 0]
click at [397, 579] on div "Ender 3 V3 KE" at bounding box center [784, 584] width 965 height 26
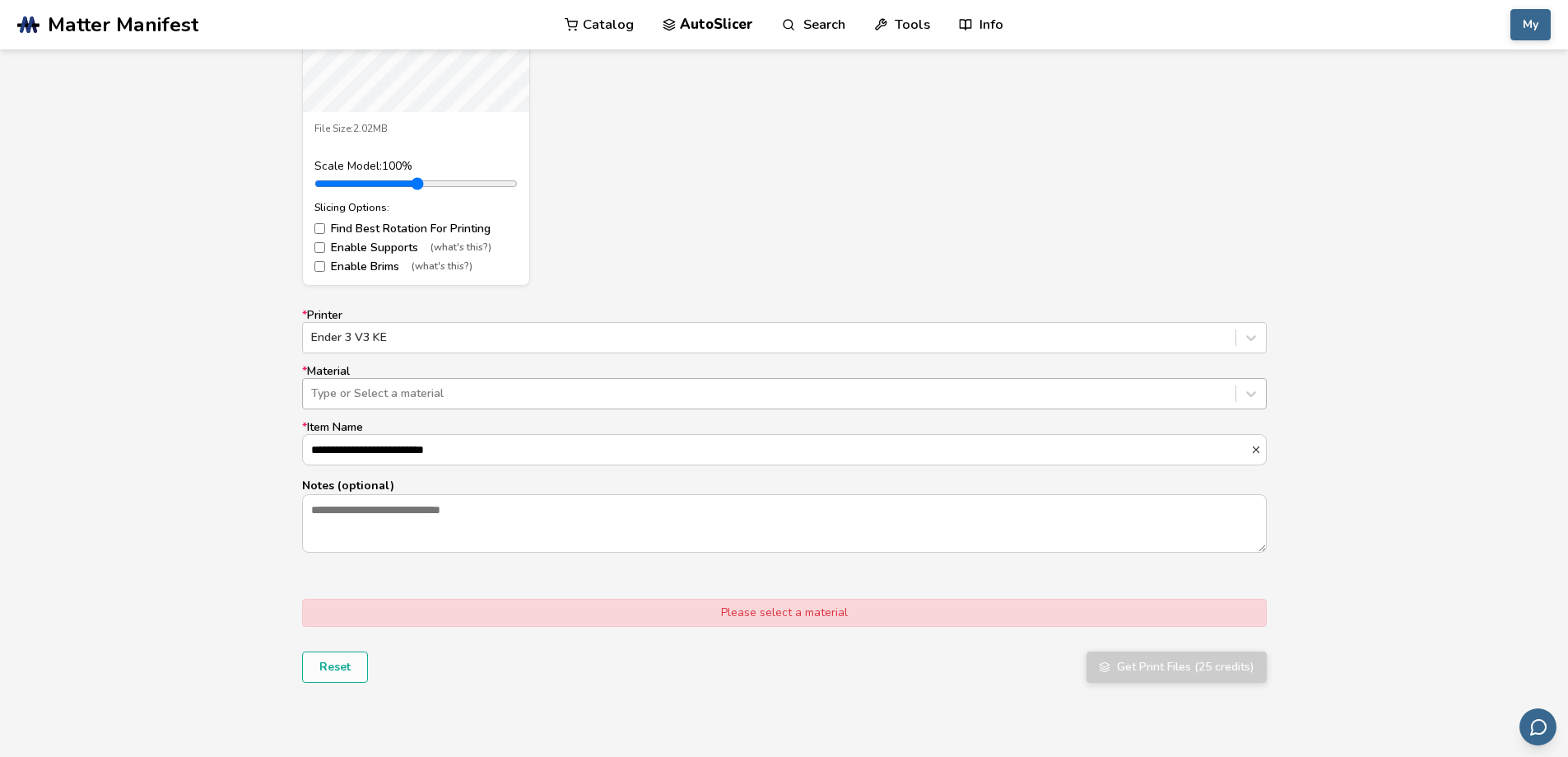
drag, startPoint x: 385, startPoint y: 375, endPoint x: 389, endPoint y: 400, distance: 25.3
click at [385, 376] on label "* Material Type or Select a material" at bounding box center [784, 388] width 965 height 45
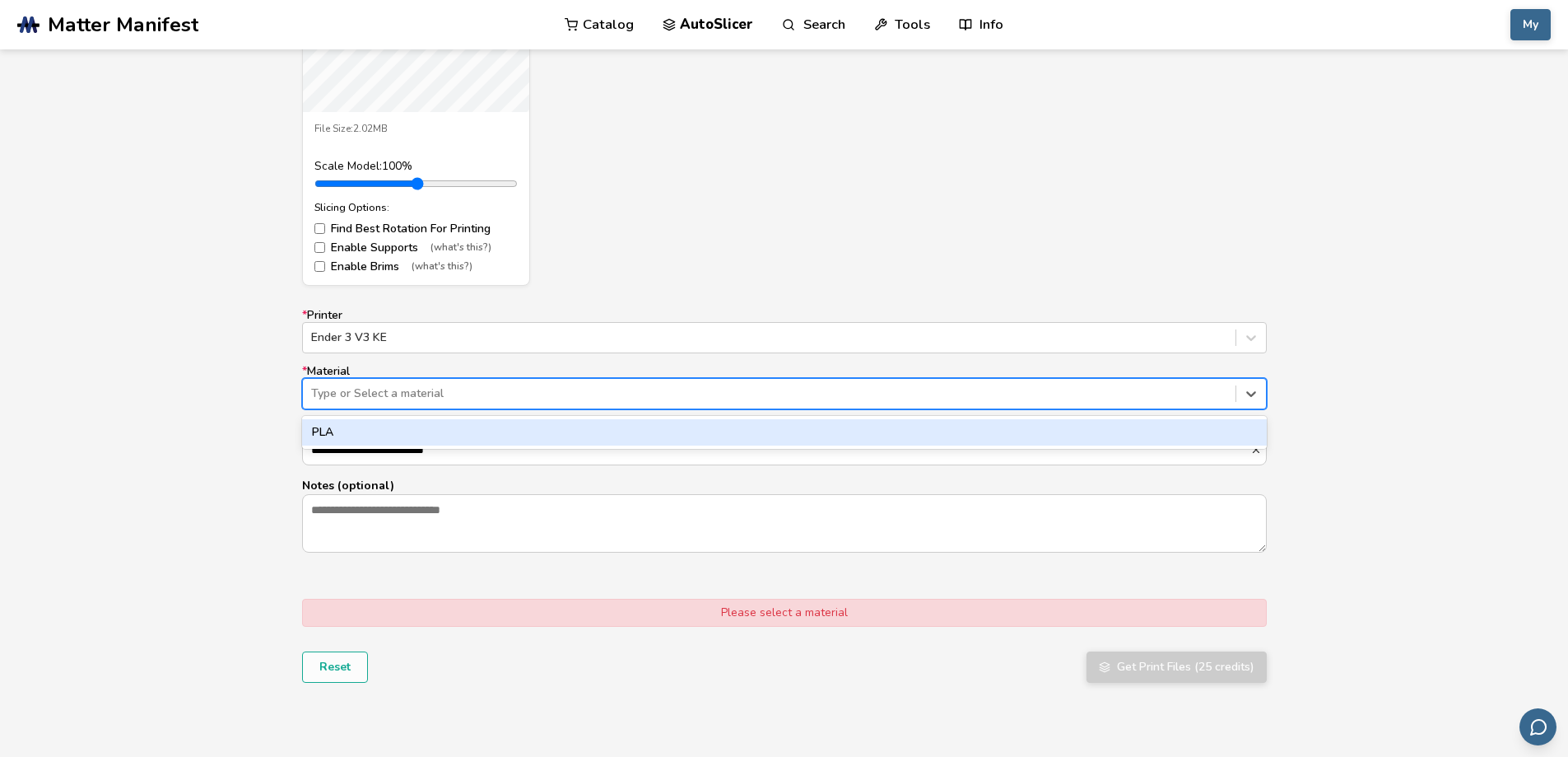
click at [389, 400] on div at bounding box center [769, 394] width 916 height 17
click at [376, 429] on div "PLA" at bounding box center [784, 432] width 965 height 26
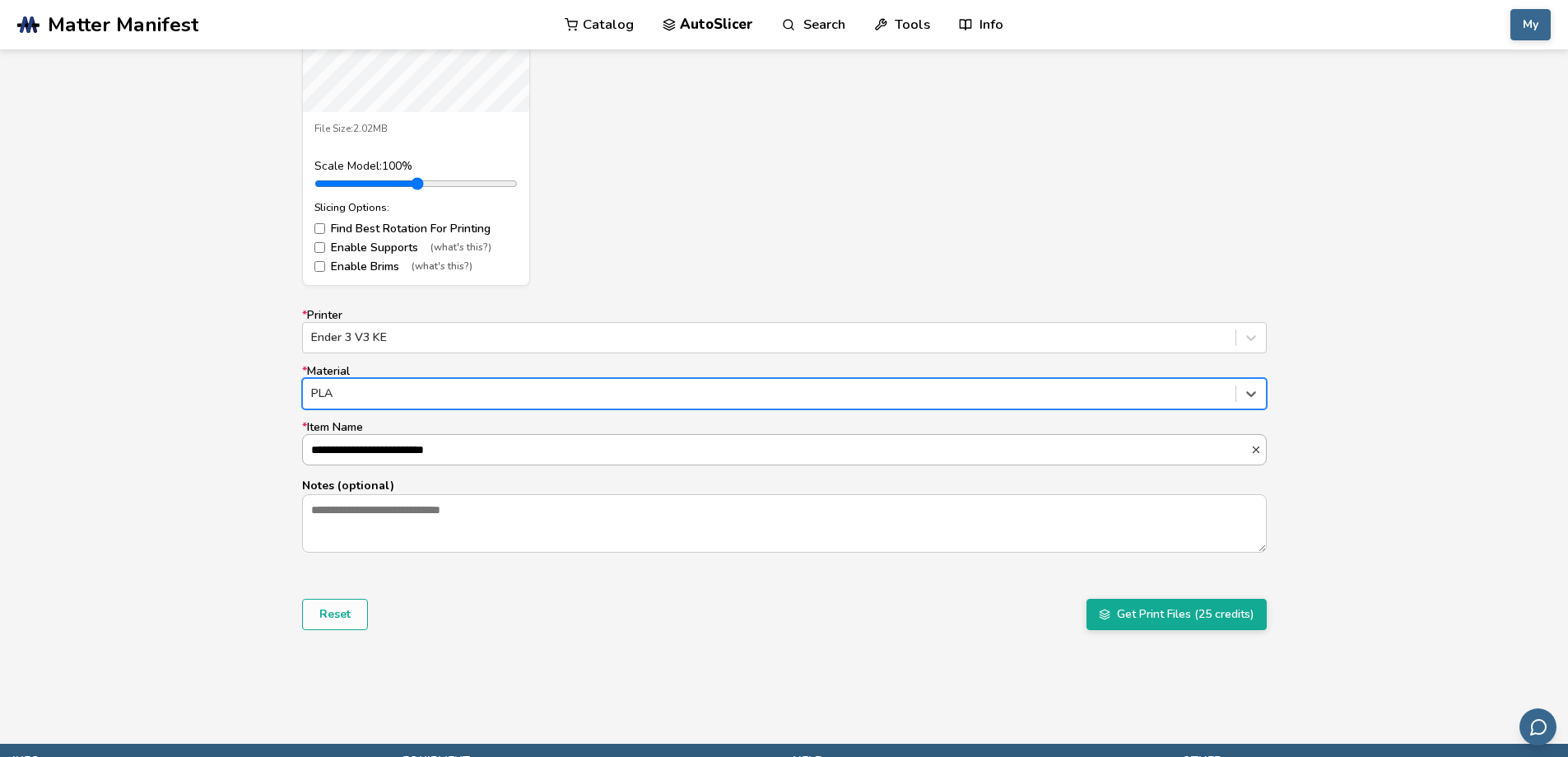
click at [373, 449] on input "**********" at bounding box center [776, 449] width 947 height 29
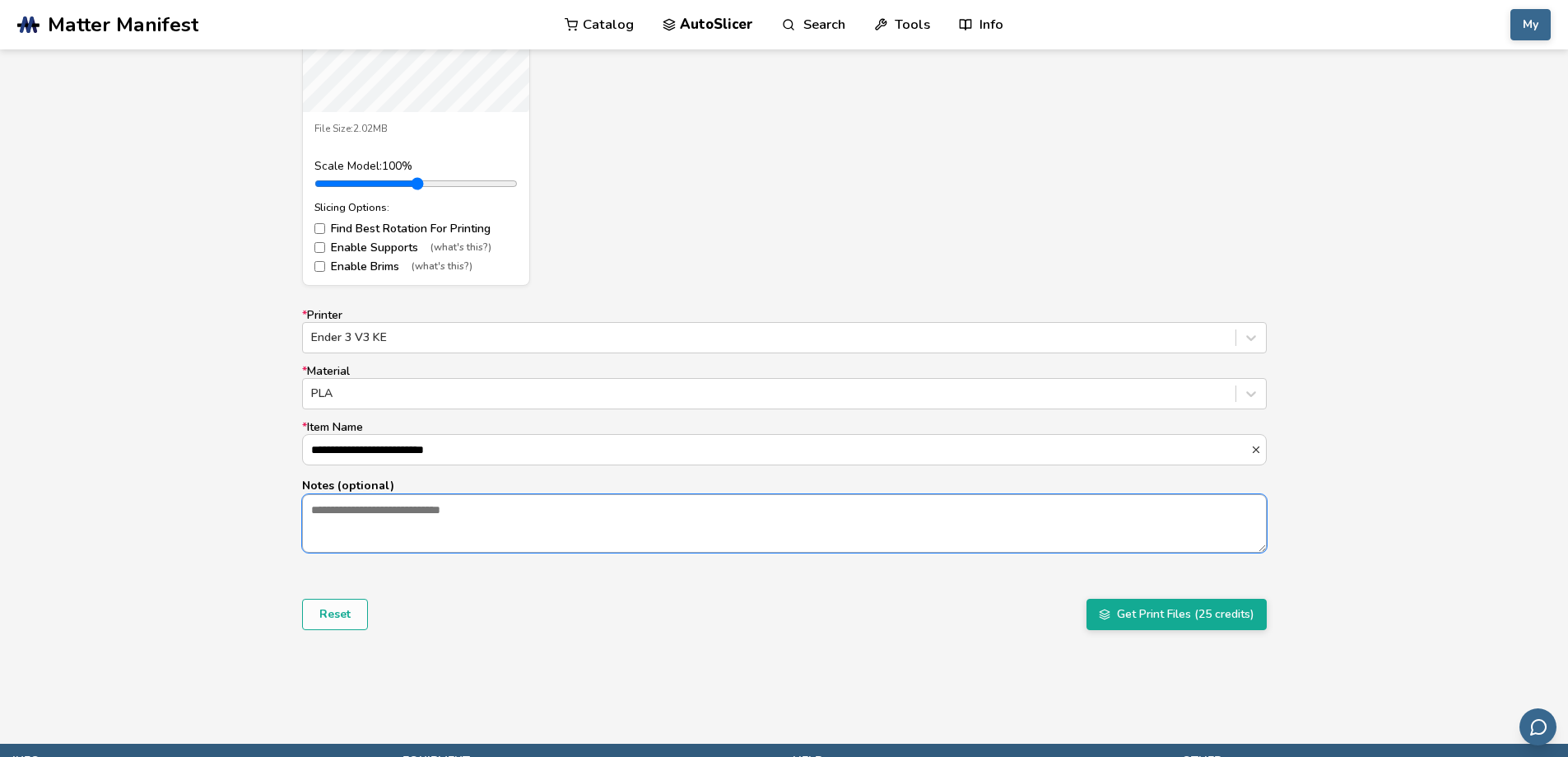
click at [391, 507] on textarea "Notes (optional)" at bounding box center [784, 523] width 963 height 56
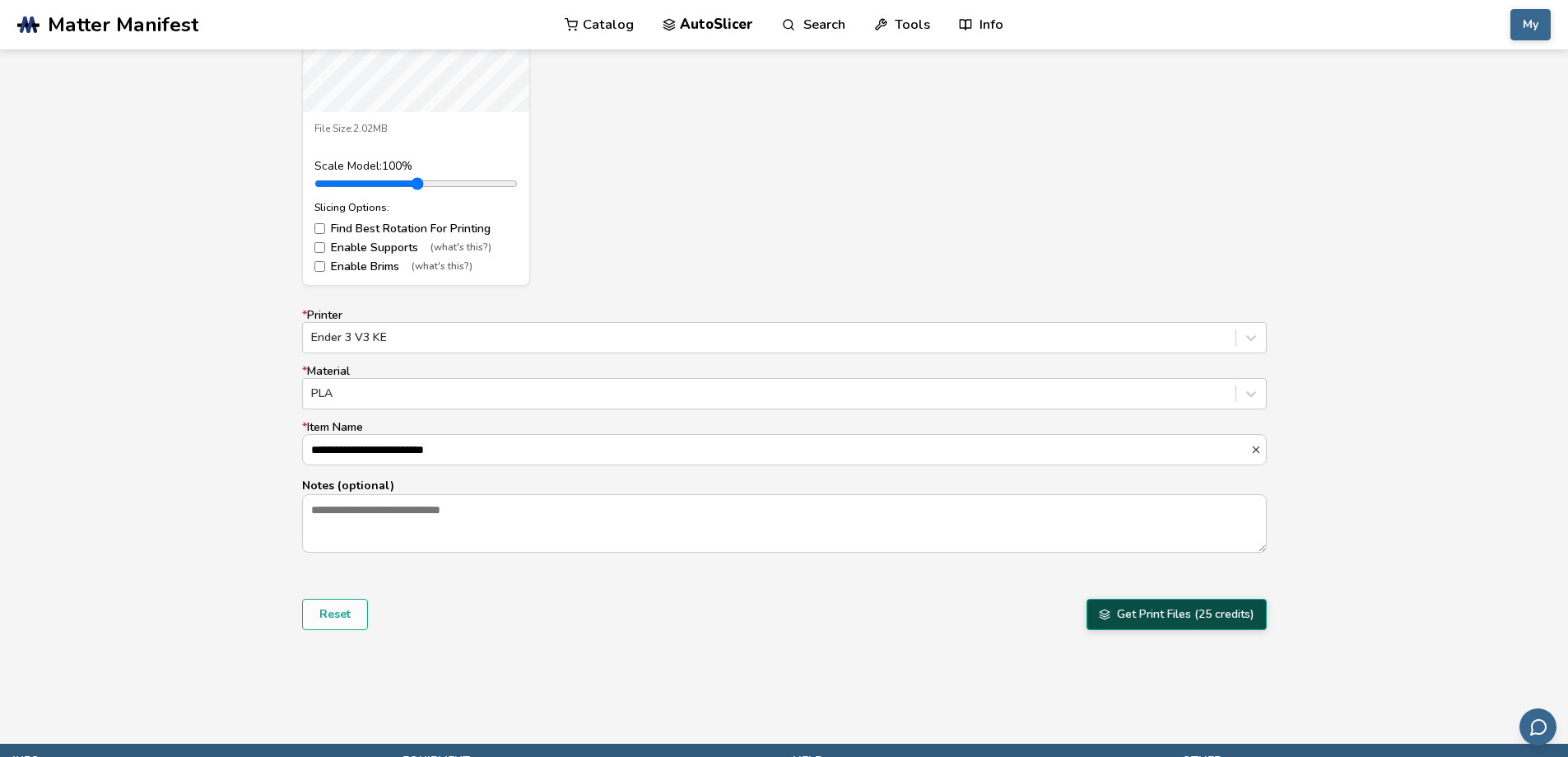
click at [1129, 620] on button "Get Print Files (25 credits)" at bounding box center [1176, 614] width 181 height 31
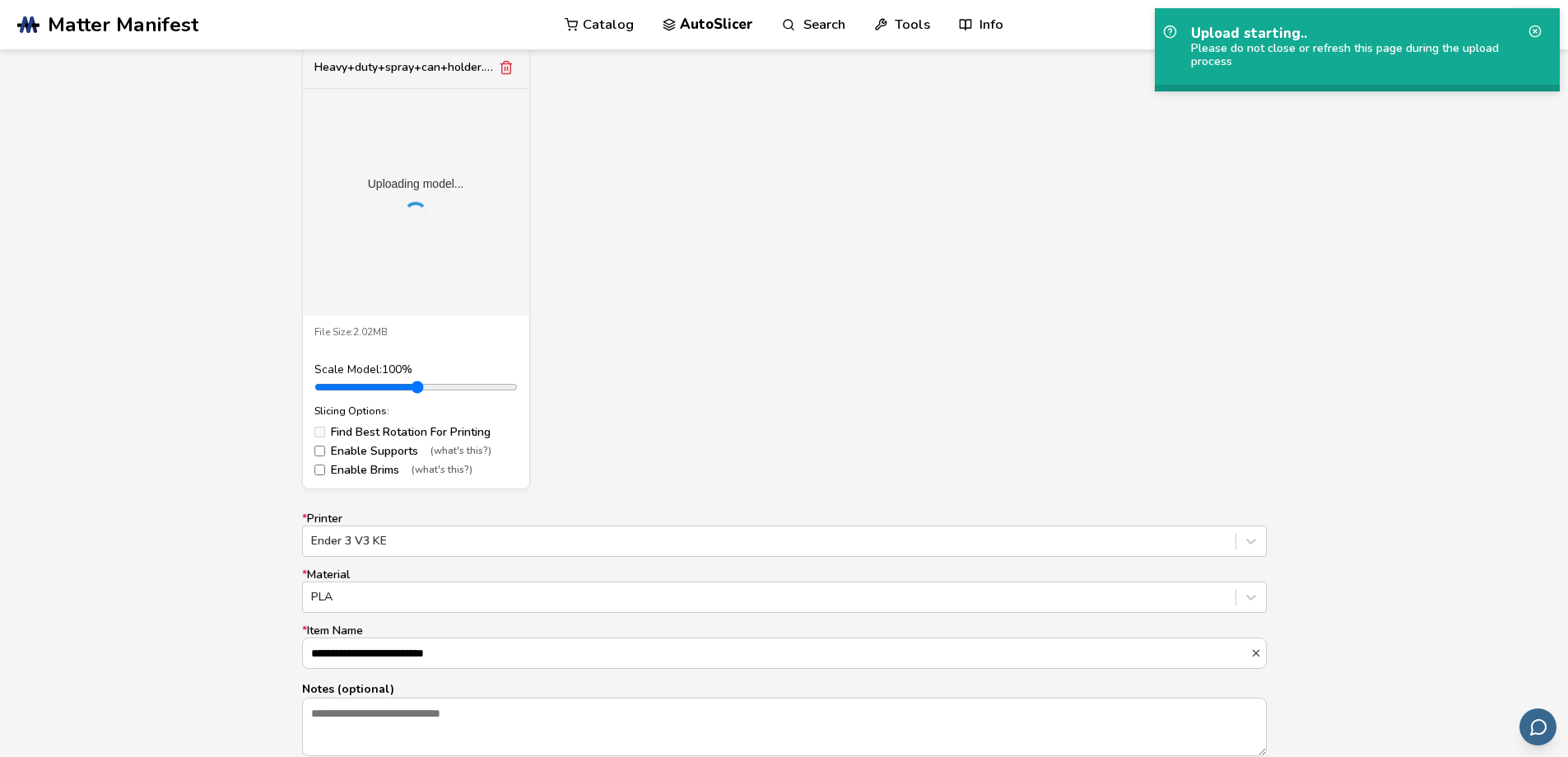
scroll to position [576, 0]
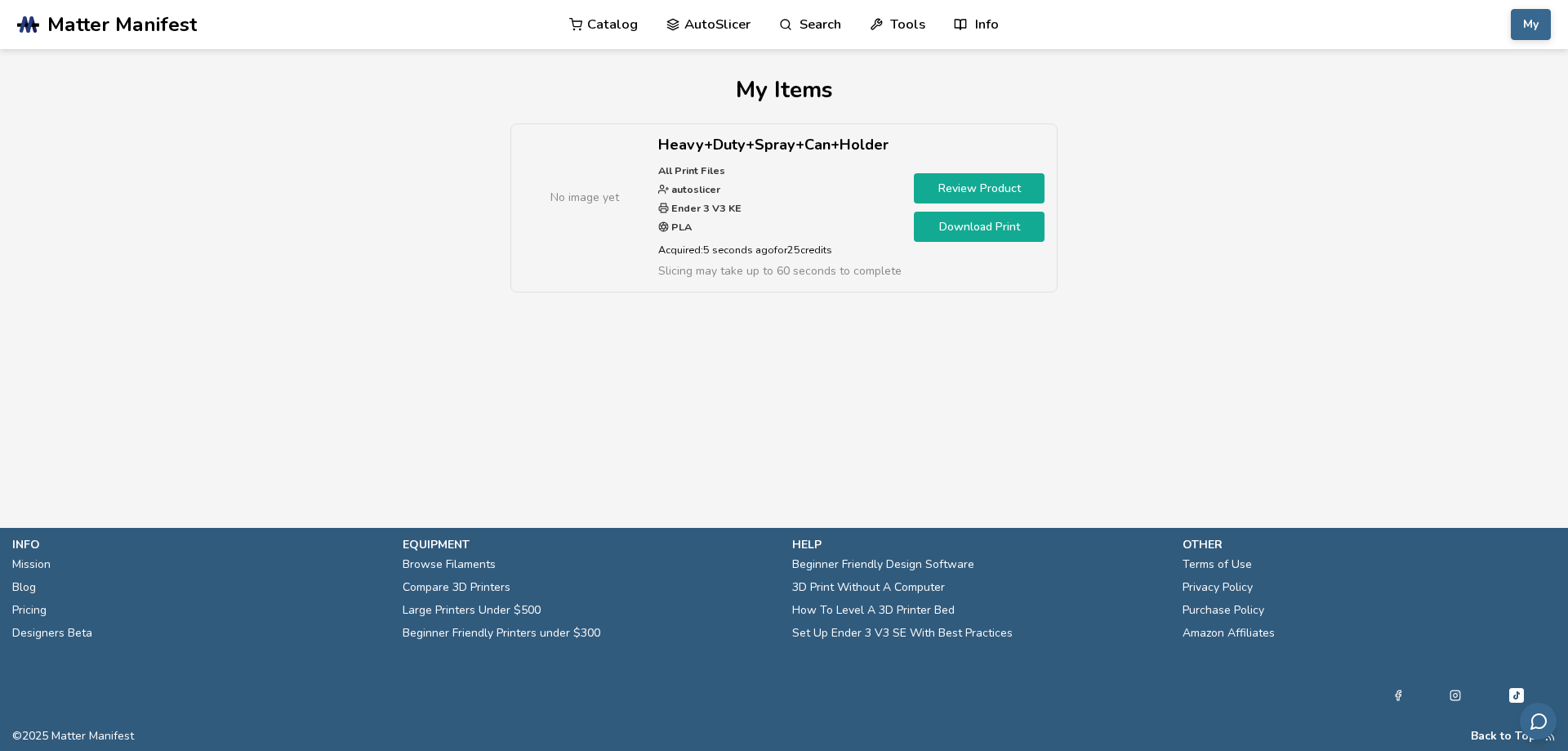
click at [981, 230] on link "Download Print" at bounding box center [978, 226] width 131 height 30
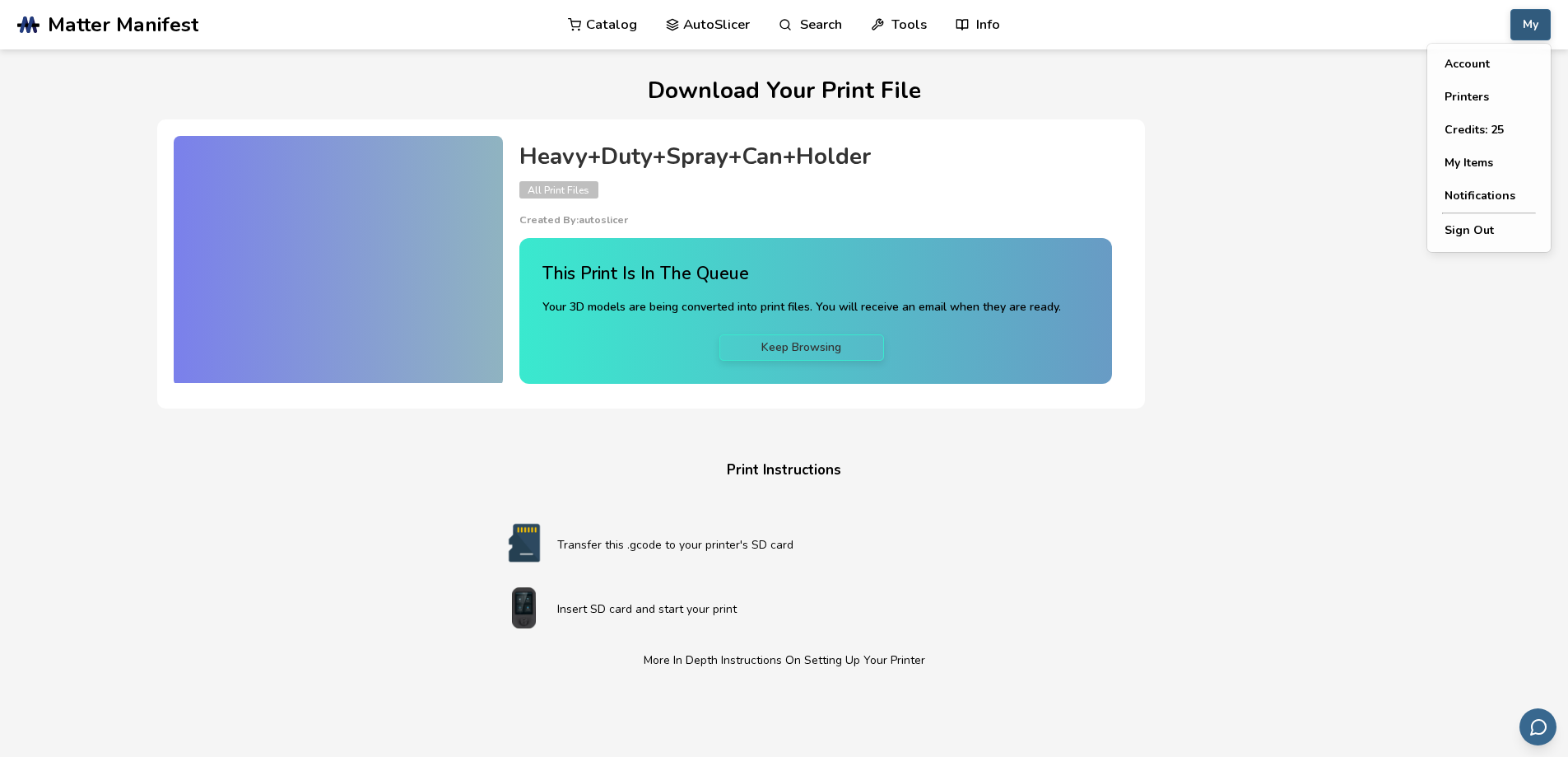
click at [1531, 29] on button "My" at bounding box center [1530, 24] width 40 height 31
click at [1488, 163] on button "My Items" at bounding box center [1489, 163] width 115 height 33
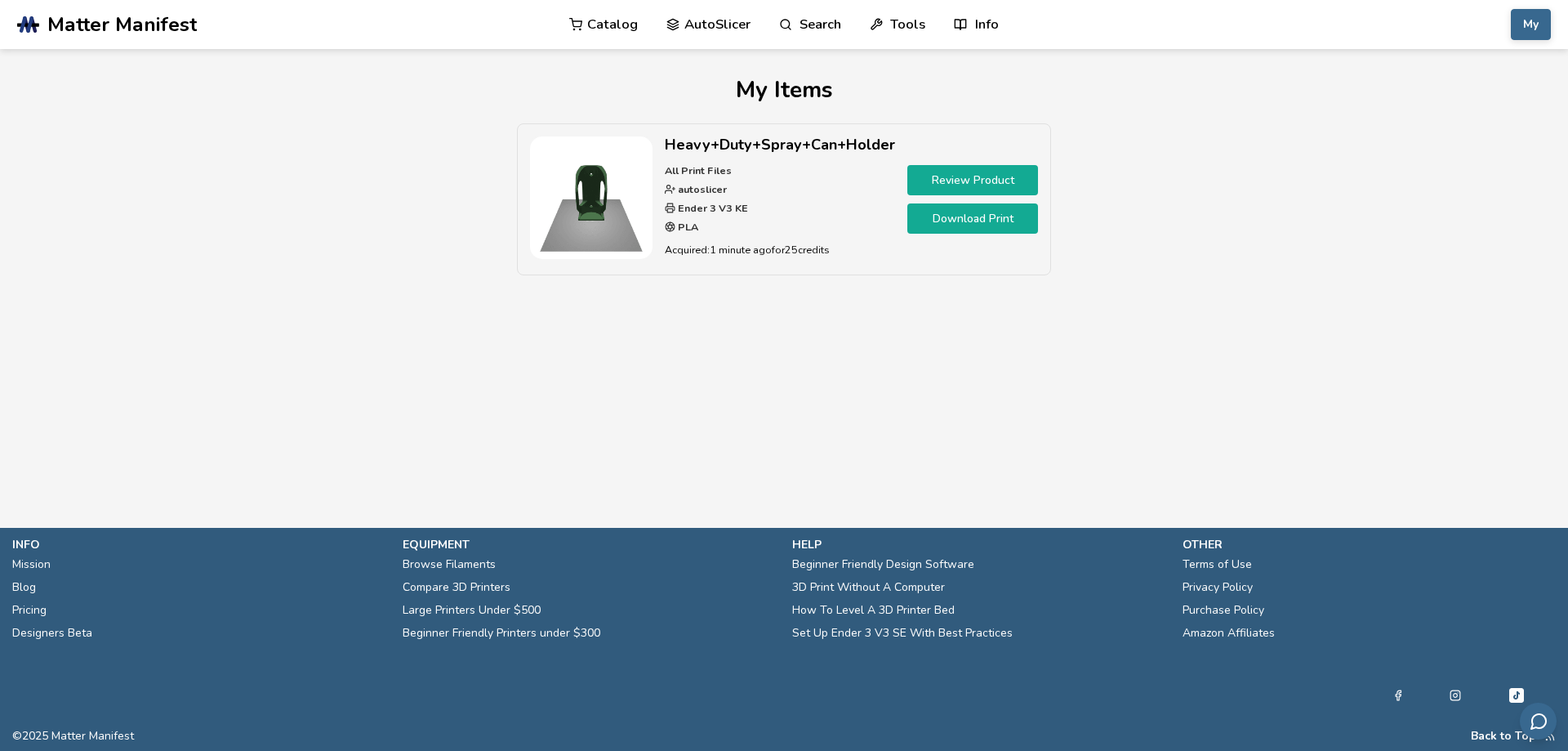
click at [1005, 219] on link "Download Print" at bounding box center [972, 218] width 131 height 30
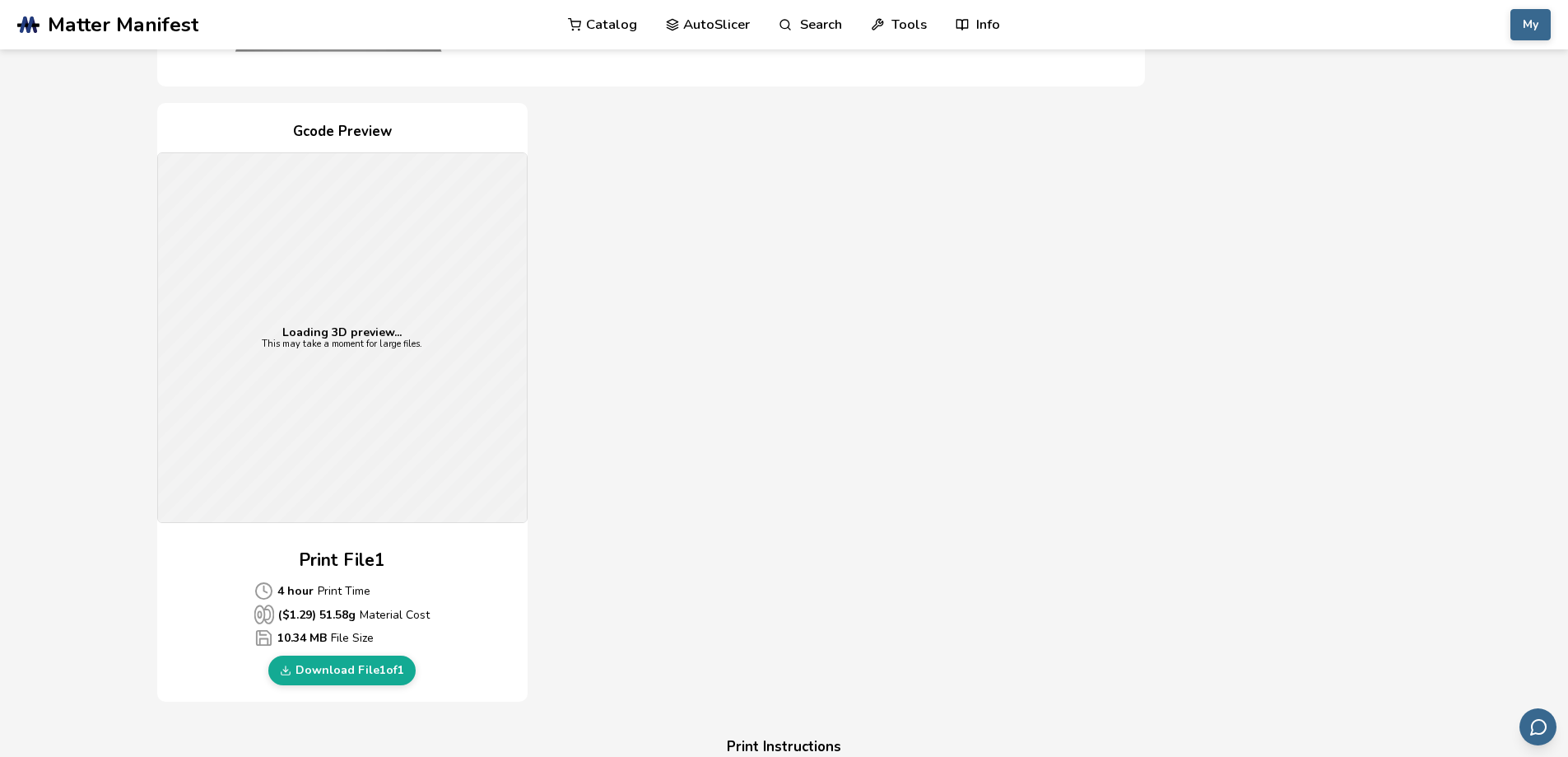
scroll to position [412, 0]
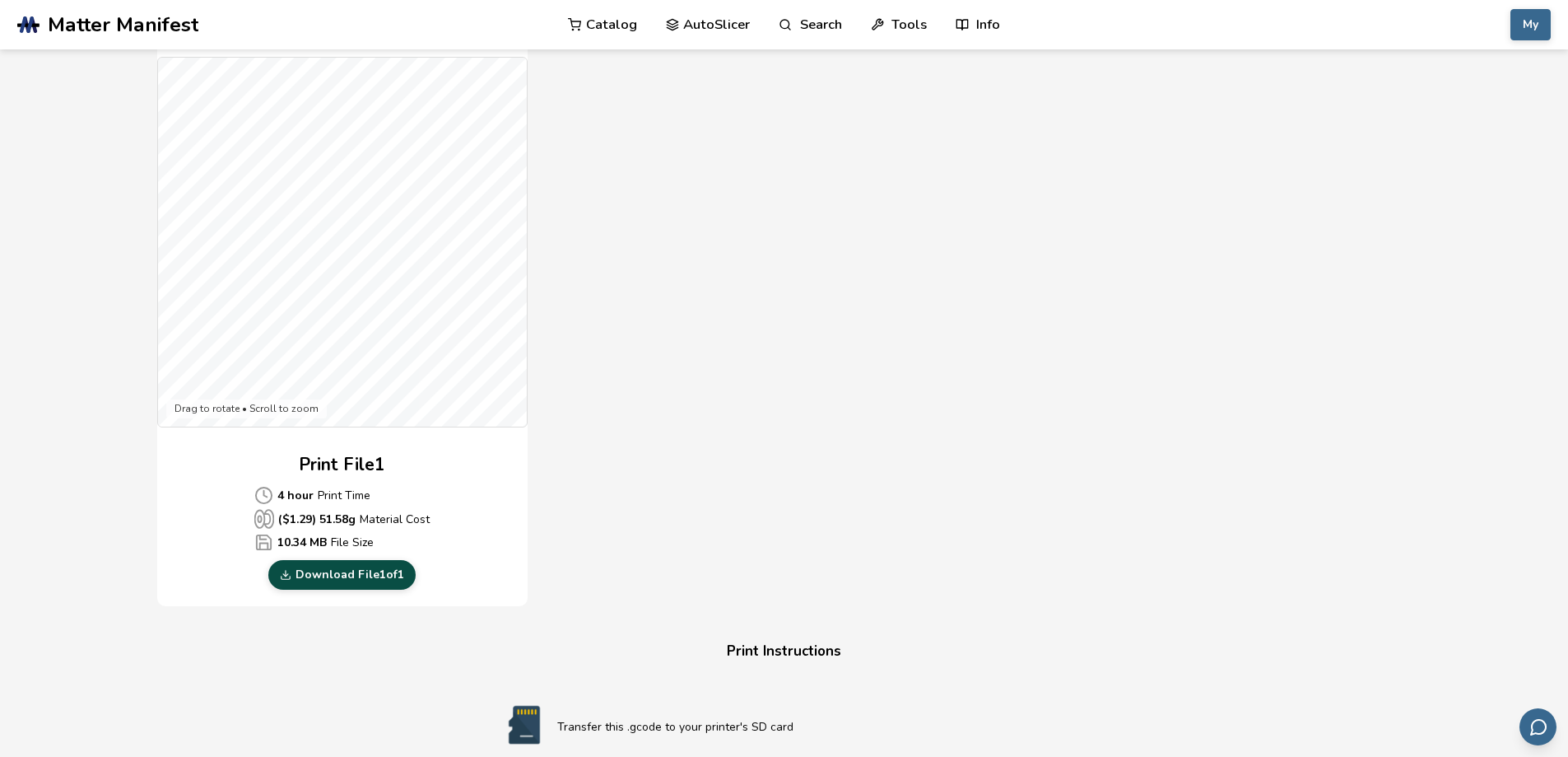
click at [332, 577] on link "Download File 1 of 1" at bounding box center [342, 574] width 147 height 29
